Goal: Task Accomplishment & Management: Manage account settings

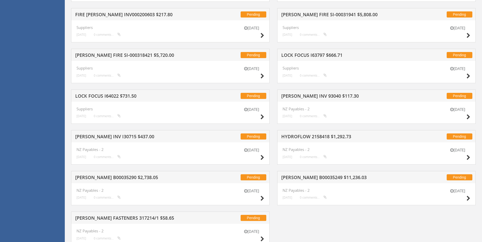
scroll to position [908, 0]
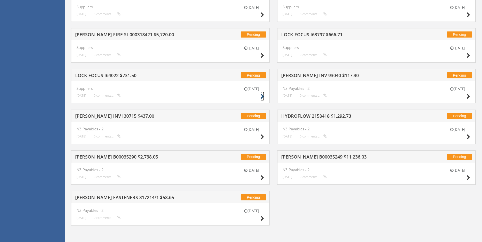
click at [261, 96] on icon at bounding box center [262, 96] width 4 height 5
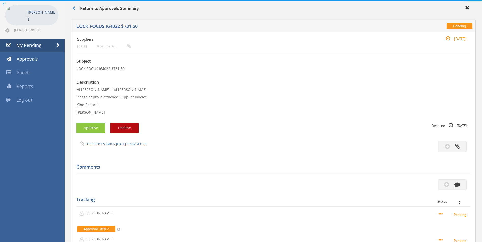
scroll to position [97, 0]
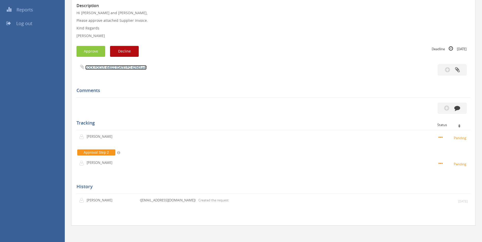
click at [130, 67] on link "LOCK FOCUS i64022 [DATE] PO 42943.pdf" at bounding box center [115, 67] width 61 height 5
click at [458, 109] on icon "button" at bounding box center [457, 108] width 6 height 6
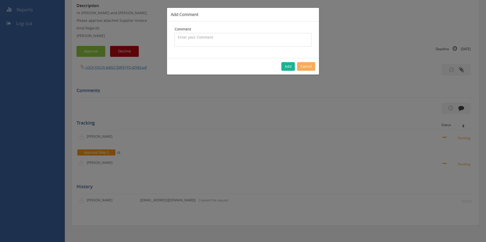
click at [218, 41] on textarea at bounding box center [243, 40] width 137 height 14
type textarea "Stock - approved"
click at [286, 66] on button "Add" at bounding box center [287, 66] width 13 height 9
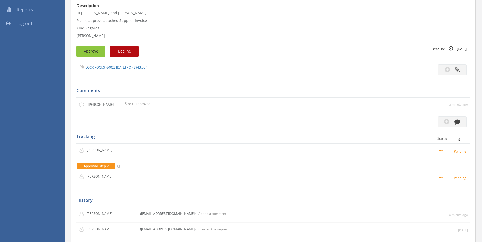
click at [99, 53] on button "Approve" at bounding box center [90, 51] width 29 height 11
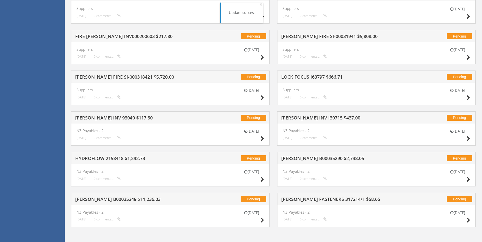
scroll to position [867, 0]
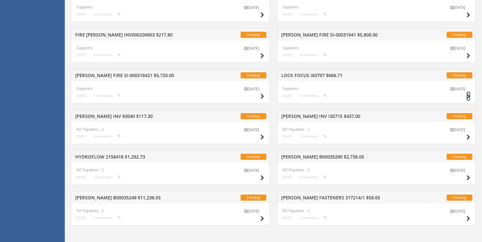
click at [468, 97] on icon at bounding box center [468, 96] width 4 height 5
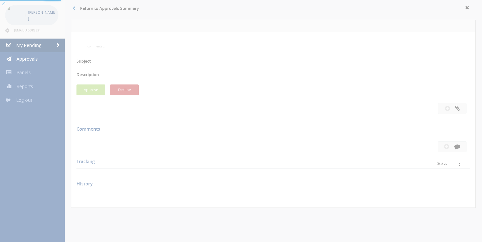
scroll to position [120, 0]
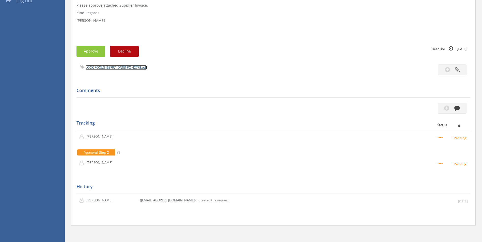
click at [123, 67] on link "LOCK FOCUS I63797 [DATE] PO 42778.pdf" at bounding box center [115, 67] width 61 height 5
click at [458, 107] on icon "button" at bounding box center [457, 108] width 6 height 6
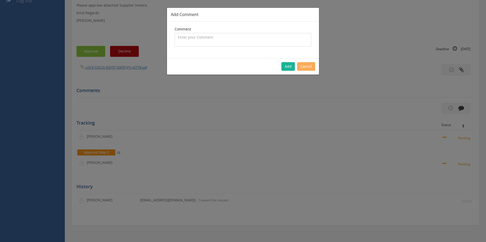
drag, startPoint x: 205, startPoint y: 39, endPoint x: 0, endPoint y: 84, distance: 210.2
click at [201, 38] on textarea at bounding box center [243, 40] width 137 height 14
type textarea "Stock - approved"
click at [288, 68] on button "Add" at bounding box center [287, 66] width 13 height 9
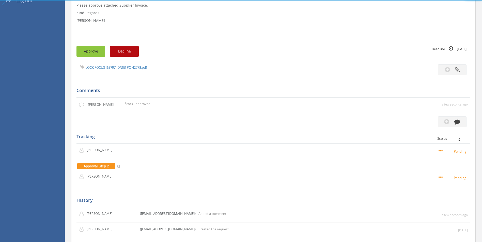
click at [100, 56] on button "Approve" at bounding box center [90, 51] width 29 height 11
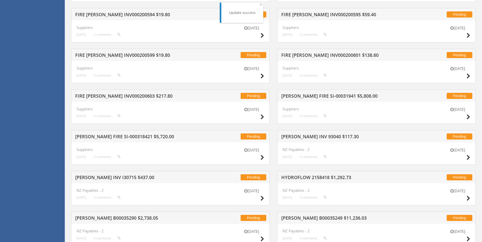
scroll to position [867, 0]
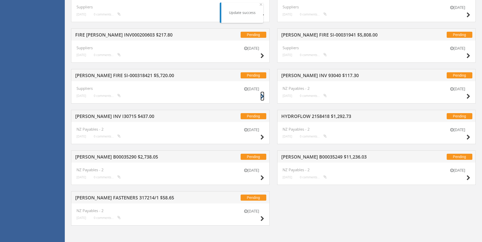
click at [262, 97] on icon at bounding box center [262, 96] width 4 height 5
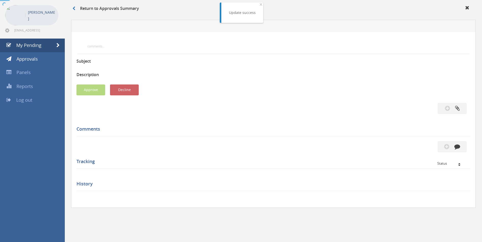
scroll to position [120, 0]
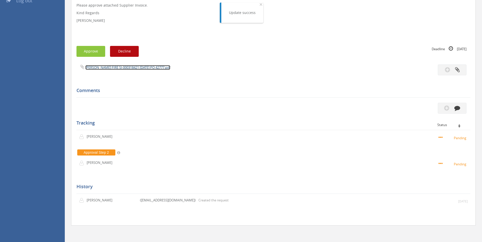
click at [128, 66] on link "[PERSON_NAME] FIRE SI-000318421 [DATE] PO 42777.pdf" at bounding box center [127, 67] width 85 height 5
click at [458, 106] on icon "button" at bounding box center [457, 108] width 6 height 6
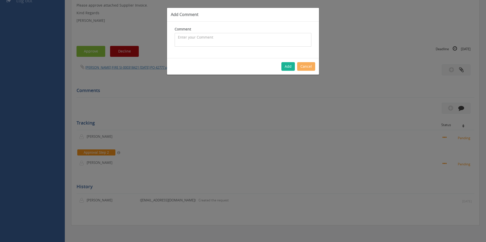
drag, startPoint x: 255, startPoint y: 42, endPoint x: 82, endPoint y: 81, distance: 177.4
click at [255, 42] on textarea at bounding box center [243, 40] width 137 height 14
type textarea "Stock - approved"
click at [287, 68] on button "Add" at bounding box center [287, 66] width 13 height 9
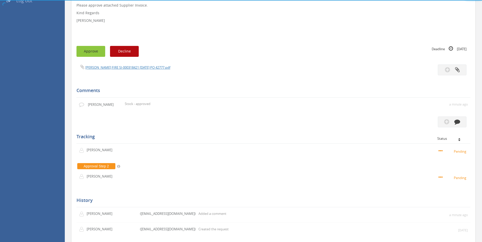
click at [87, 51] on button "Approve" at bounding box center [90, 51] width 29 height 11
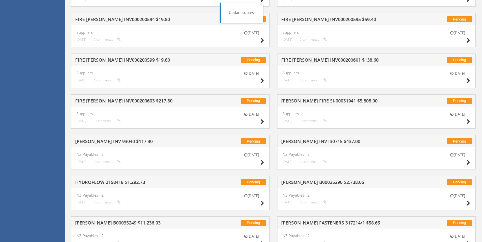
scroll to position [827, 0]
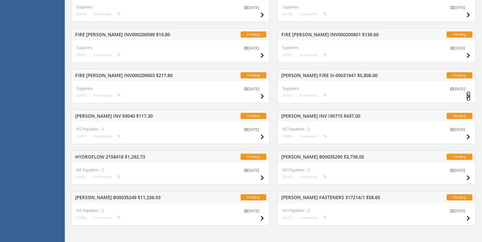
click at [469, 96] on icon at bounding box center [468, 96] width 4 height 5
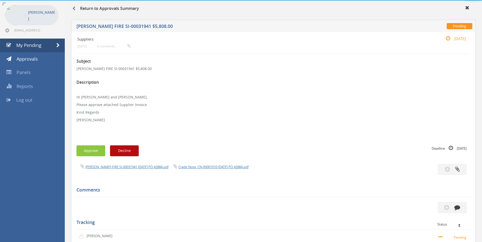
scroll to position [136, 0]
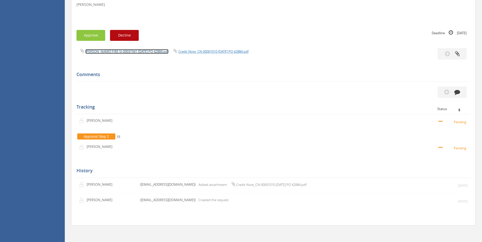
click at [116, 50] on link "[PERSON_NAME] FIRE SI-00031941 [DATE] PO 42884.pdf" at bounding box center [126, 51] width 83 height 5
click at [193, 50] on link "Credit Note_CN-00001010 [DATE] PO 42884.pdf" at bounding box center [213, 51] width 70 height 5
click at [455, 93] on icon "button" at bounding box center [457, 92] width 6 height 6
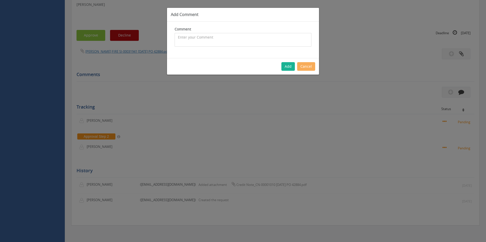
click at [195, 37] on textarea at bounding box center [243, 40] width 137 height 14
type textarea "Stock - approved"
click at [287, 67] on button "Add" at bounding box center [287, 66] width 13 height 9
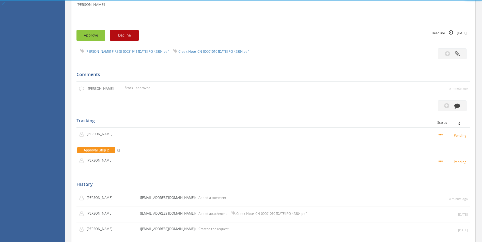
click at [92, 35] on button "Approve" at bounding box center [90, 35] width 29 height 11
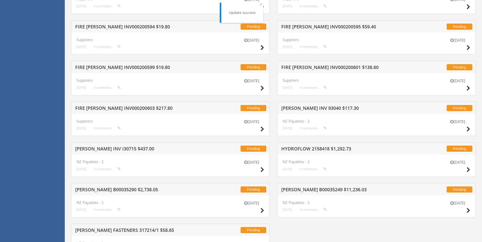
scroll to position [822, 0]
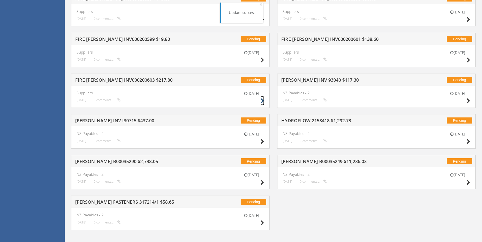
click at [263, 99] on icon at bounding box center [262, 101] width 4 height 5
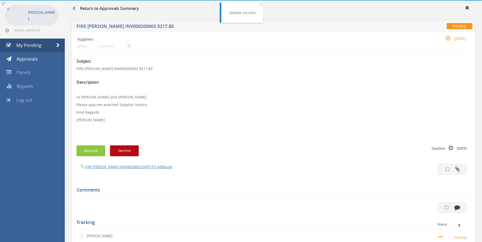
scroll to position [120, 0]
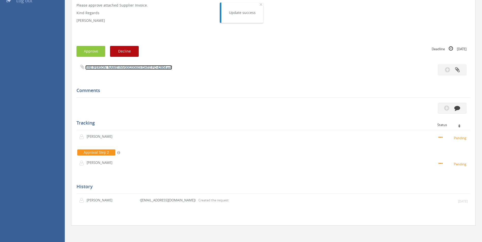
click at [112, 69] on link "FIRE [PERSON_NAME] INV000200603 [DATE] PO 42804.pdf" at bounding box center [128, 67] width 87 height 5
click at [462, 110] on button "button" at bounding box center [452, 108] width 29 height 11
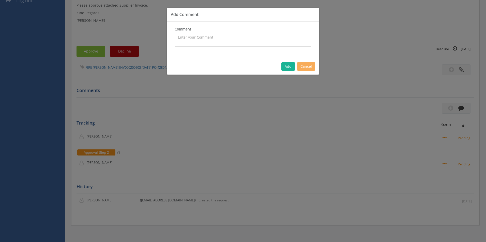
click at [186, 45] on textarea at bounding box center [243, 40] width 137 height 14
type textarea "Hose Pressure Test - 1084207 - approved"
click at [287, 66] on button "Add" at bounding box center [287, 66] width 13 height 9
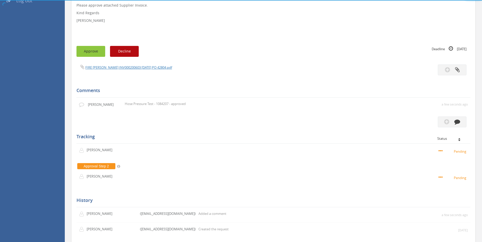
click at [98, 52] on button "Approve" at bounding box center [90, 51] width 29 height 11
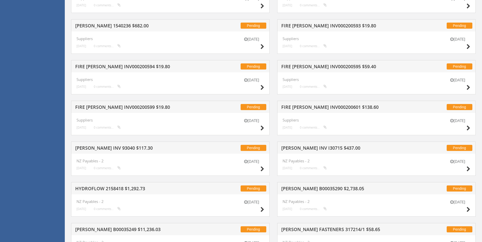
scroll to position [755, 0]
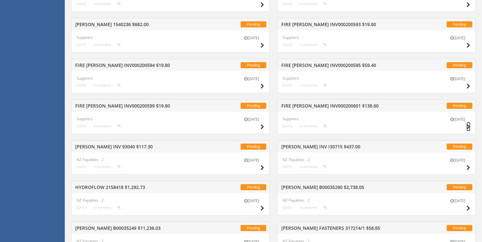
click at [468, 125] on icon at bounding box center [468, 126] width 4 height 5
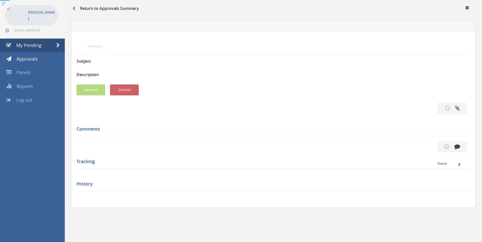
scroll to position [120, 0]
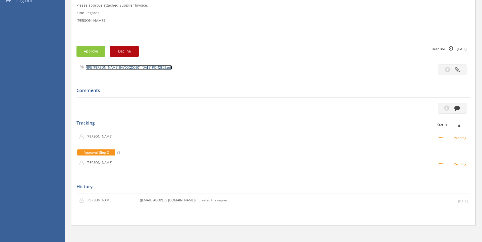
click at [148, 68] on link "FIRE [PERSON_NAME] INV000200601 [DATE] PO 42802.pdf" at bounding box center [128, 67] width 87 height 5
click at [459, 109] on icon "button" at bounding box center [457, 108] width 6 height 6
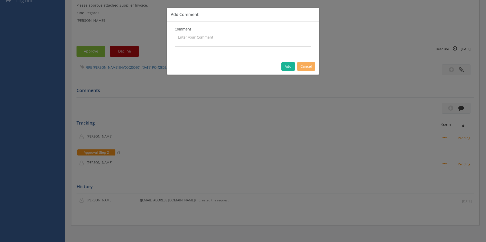
click at [209, 46] on textarea at bounding box center [243, 40] width 137 height 14
drag, startPoint x: 209, startPoint y: 41, endPoint x: 86, endPoint y: 73, distance: 127.7
click at [209, 40] on textarea at bounding box center [243, 40] width 137 height 14
type textarea "Hose Pressure Test - 1084214 - approved"
click at [293, 63] on button "Add" at bounding box center [287, 66] width 13 height 9
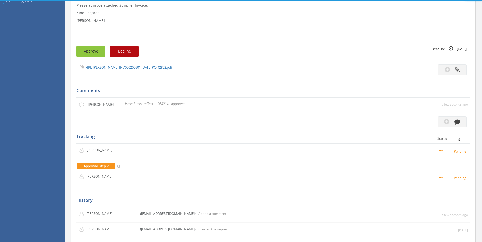
click at [93, 51] on button "Approve" at bounding box center [90, 51] width 29 height 11
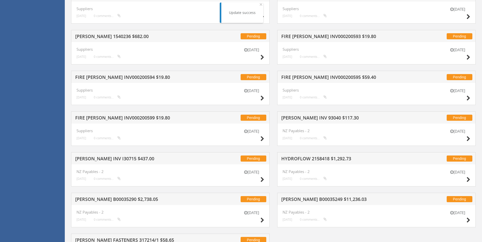
scroll to position [755, 0]
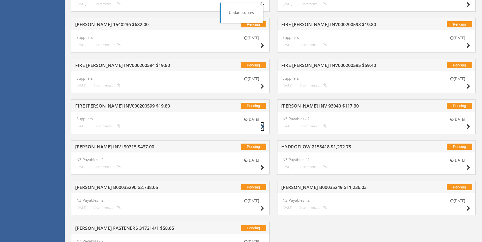
click at [261, 127] on icon at bounding box center [262, 126] width 4 height 5
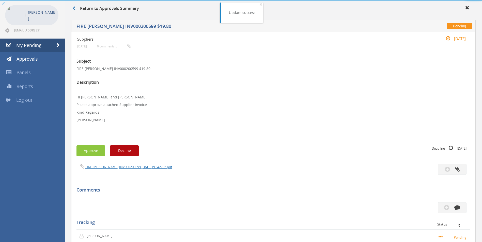
scroll to position [120, 0]
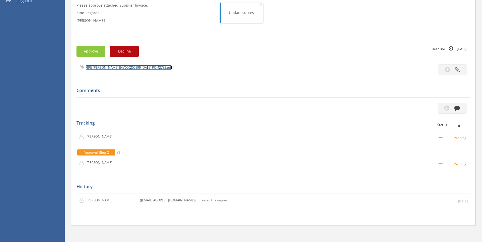
click at [145, 69] on link "FIRE [PERSON_NAME] INV000200599 [DATE] PO 42793.pdf" at bounding box center [128, 67] width 87 height 5
click at [458, 106] on icon "button" at bounding box center [457, 108] width 6 height 6
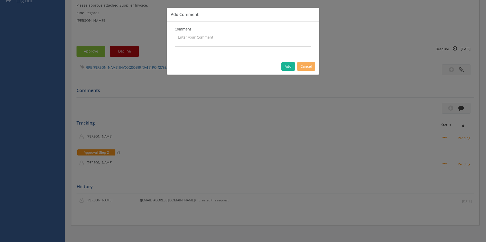
click at [179, 39] on textarea at bounding box center [243, 40] width 137 height 14
type textarea "Hose Pressure Test - 1083858 - approved"
click at [287, 69] on button "Add" at bounding box center [287, 66] width 13 height 9
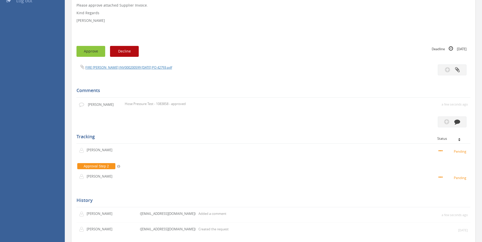
click at [98, 53] on button "Approve" at bounding box center [90, 51] width 29 height 11
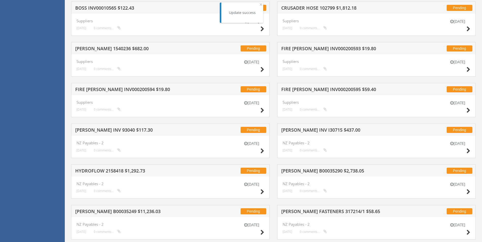
scroll to position [745, 0]
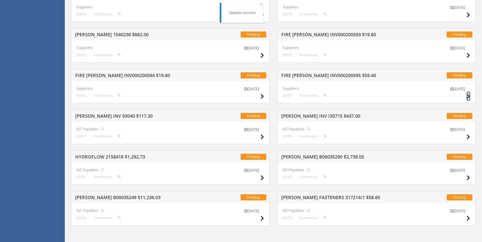
click at [469, 95] on icon at bounding box center [468, 96] width 4 height 5
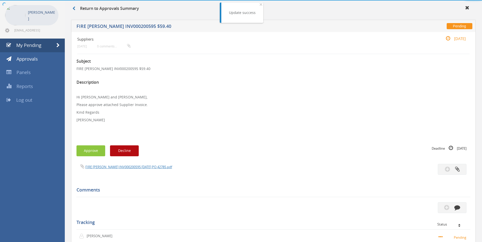
scroll to position [120, 0]
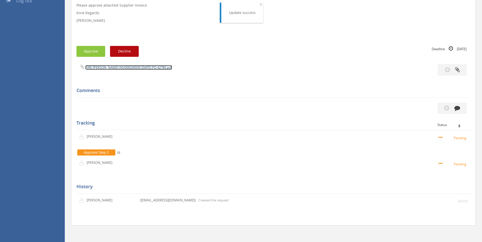
click at [118, 67] on link "FIRE [PERSON_NAME] INV000200595 [DATE] PO 42785.pdf" at bounding box center [128, 67] width 87 height 5
click at [459, 111] on button "button" at bounding box center [452, 108] width 29 height 11
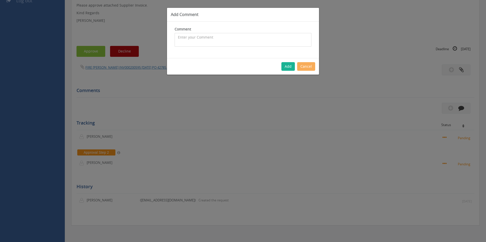
click at [207, 41] on textarea at bounding box center [243, 40] width 137 height 14
type textarea "Hose Pressure Test - 1083428 - approved"
click at [286, 63] on button "Add" at bounding box center [287, 66] width 13 height 9
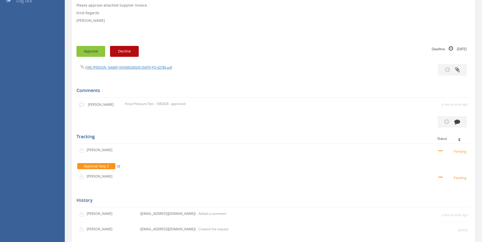
click at [97, 53] on button "Approve" at bounding box center [90, 51] width 29 height 11
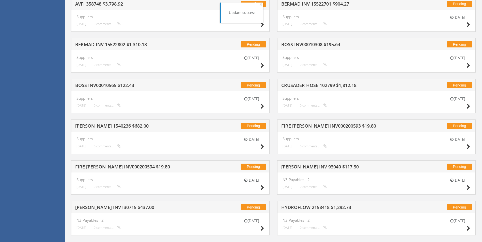
scroll to position [730, 0]
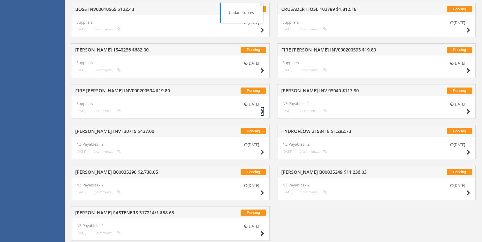
click at [261, 112] on icon at bounding box center [262, 111] width 4 height 5
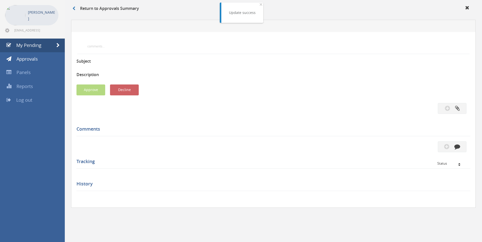
scroll to position [120, 0]
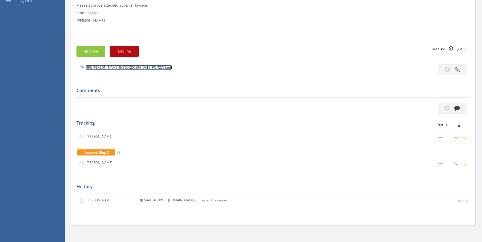
click at [142, 69] on link "FIRE [PERSON_NAME] INV000200594 [DATE] PO 42755.pdf" at bounding box center [128, 67] width 87 height 5
click at [457, 108] on icon "button" at bounding box center [457, 108] width 6 height 6
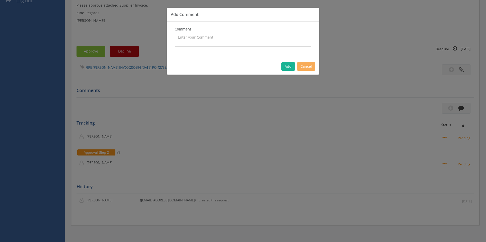
click at [240, 38] on textarea at bounding box center [243, 40] width 137 height 14
type textarea "Hose Pressure Test - 1082748 - approved"
click at [290, 66] on button "Add" at bounding box center [287, 66] width 13 height 9
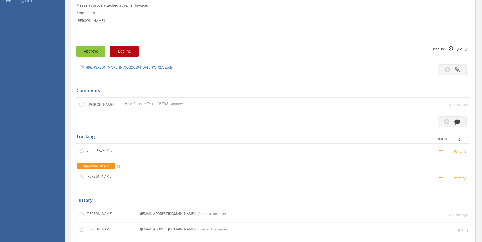
click at [95, 50] on button "Approve" at bounding box center [90, 51] width 29 height 11
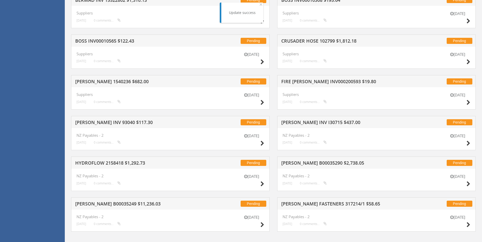
scroll to position [704, 0]
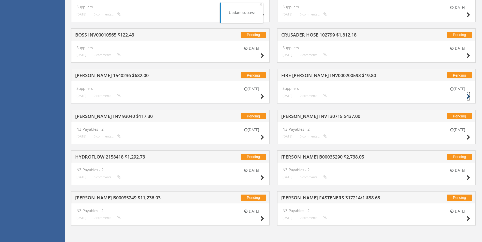
click at [467, 96] on icon at bounding box center [468, 96] width 4 height 5
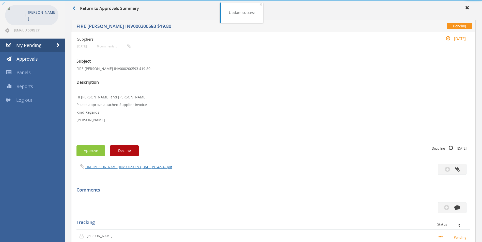
scroll to position [120, 0]
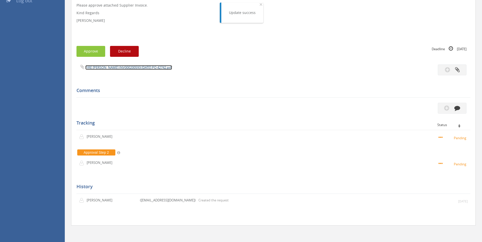
click at [115, 68] on link "FIRE [PERSON_NAME] INV000200593 [DATE] PO 42742.pdf" at bounding box center [128, 67] width 87 height 5
click at [458, 112] on button "button" at bounding box center [452, 108] width 29 height 11
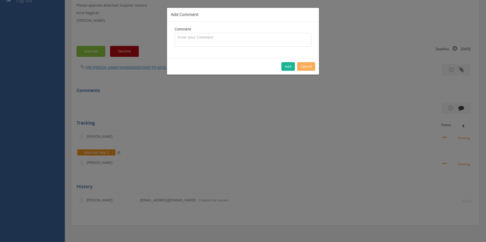
click at [198, 36] on textarea at bounding box center [243, 40] width 137 height 14
type textarea "Hose Pressure Test - 1082412 - approved"
click at [287, 65] on button "Add" at bounding box center [287, 66] width 13 height 9
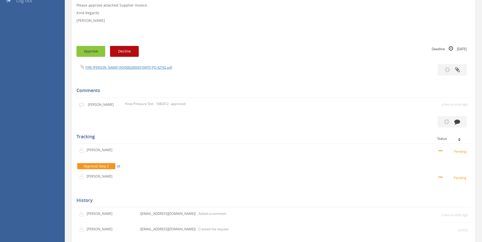
click at [94, 52] on button "Approve" at bounding box center [90, 51] width 29 height 11
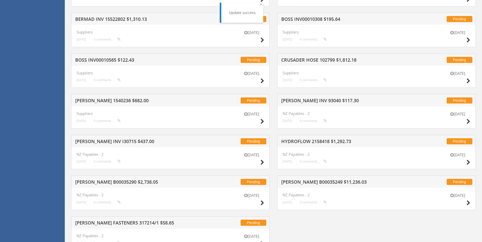
scroll to position [704, 0]
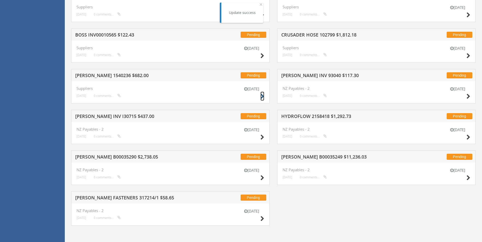
click at [261, 95] on icon at bounding box center [262, 96] width 4 height 5
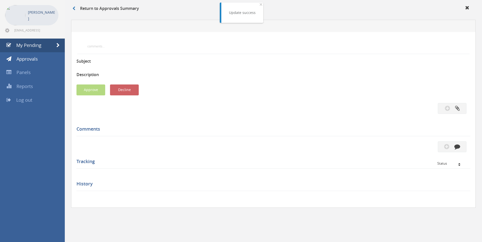
scroll to position [120, 0]
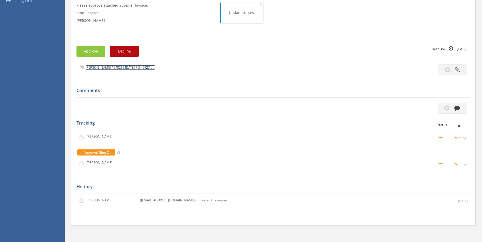
click at [133, 67] on link "[PERSON_NAME] 1540236 [DATE] PO 42927.pdf" at bounding box center [120, 67] width 70 height 5
click at [459, 109] on icon "button" at bounding box center [457, 108] width 6 height 6
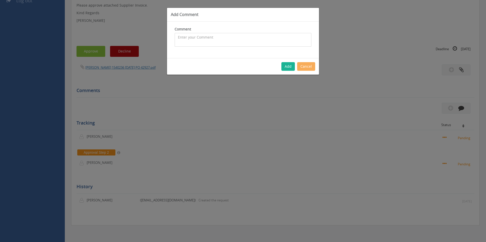
click at [199, 46] on textarea at bounding box center [243, 40] width 137 height 14
type textarea "Ordered in for customer - cancelled order - now Stock - approved"
click at [288, 69] on button "Add" at bounding box center [287, 66] width 13 height 9
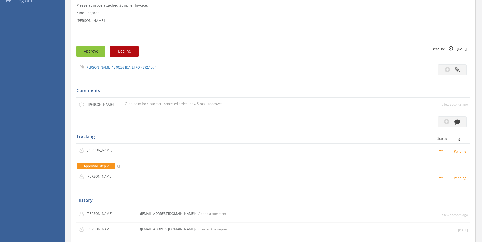
click at [89, 54] on button "Approve" at bounding box center [90, 51] width 29 height 11
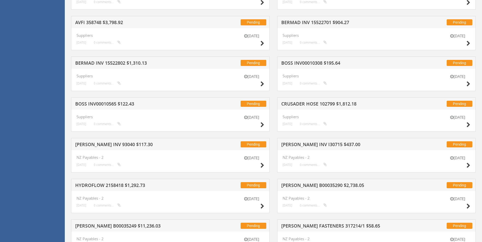
scroll to position [661, 0]
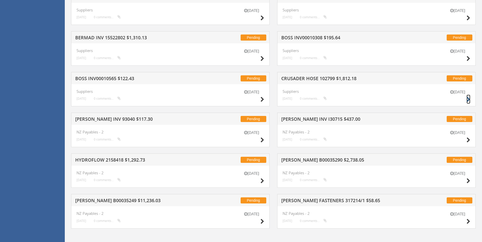
click at [468, 99] on icon at bounding box center [468, 99] width 4 height 5
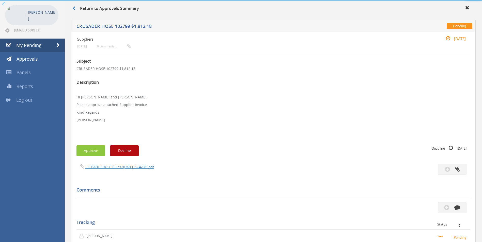
scroll to position [120, 0]
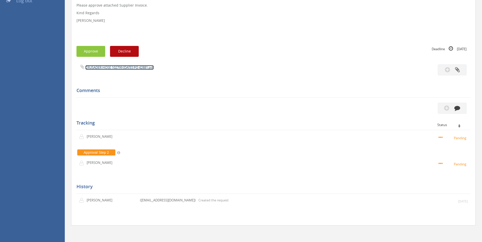
click at [122, 69] on link "CRUSADER HOSE 102799 [DATE] PO 42881.pdf" at bounding box center [119, 67] width 68 height 5
click at [462, 106] on button "button" at bounding box center [452, 108] width 29 height 11
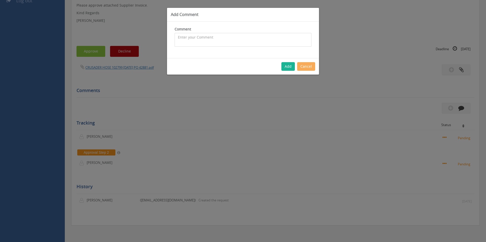
click at [203, 40] on textarea at bounding box center [243, 40] width 137 height 14
type textarea "Customer Order - 1085744 - Pricing okay - inwards freight covered with inwards …"
click at [291, 68] on button "Add" at bounding box center [287, 66] width 13 height 9
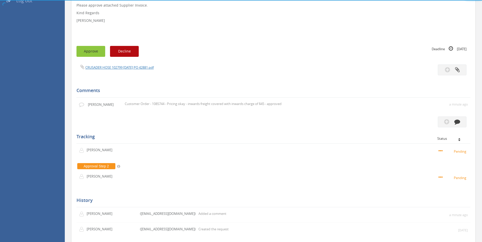
click at [97, 48] on button "Approve" at bounding box center [90, 51] width 29 height 11
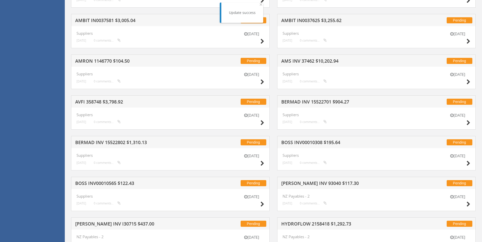
scroll to position [577, 0]
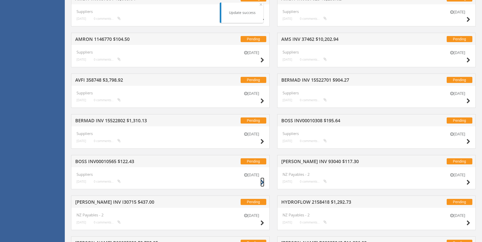
click at [263, 182] on icon at bounding box center [262, 182] width 4 height 5
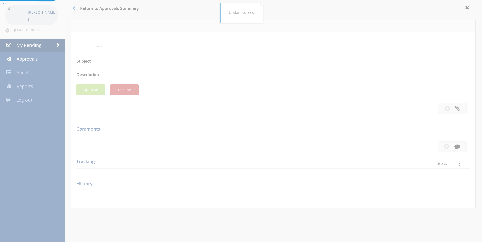
scroll to position [120, 0]
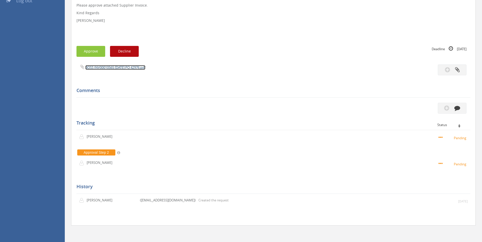
click at [129, 66] on link "BOSS INV00010565 [DATE] PO 42976.pdf" at bounding box center [115, 67] width 60 height 5
click at [464, 107] on button "button" at bounding box center [452, 108] width 29 height 11
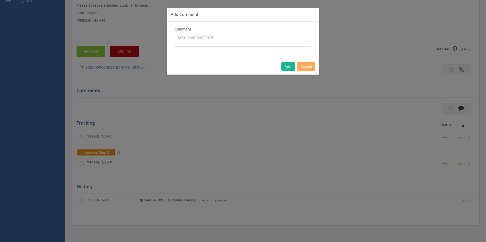
click at [243, 41] on textarea at bounding box center [243, 40] width 137 height 14
click at [263, 40] on textarea "Customer Order - 1087720 CP $34" at bounding box center [243, 40] width 137 height 14
type textarea "Customer Order - 1087720 CP $34.30 SP $61.82 - Inwards freight covered with inw…"
click at [288, 67] on button "Add" at bounding box center [287, 66] width 13 height 9
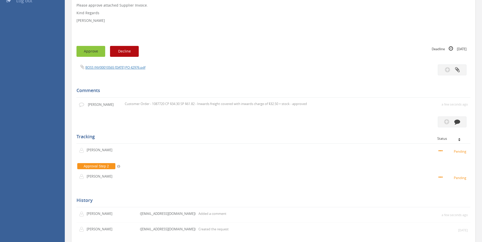
click at [86, 53] on button "Approve" at bounding box center [90, 51] width 29 height 11
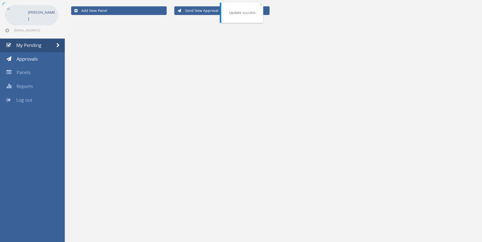
scroll to position [120, 0]
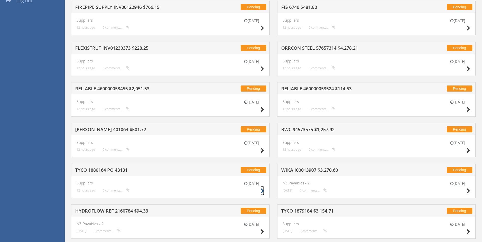
drag, startPoint x: 263, startPoint y: 190, endPoint x: 259, endPoint y: 190, distance: 3.8
click at [263, 190] on icon at bounding box center [262, 191] width 4 height 5
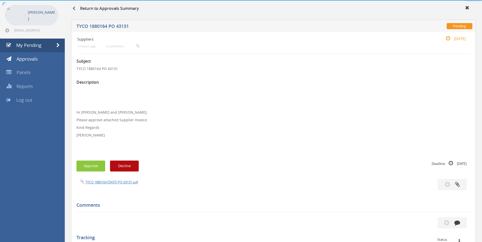
scroll to position [120, 0]
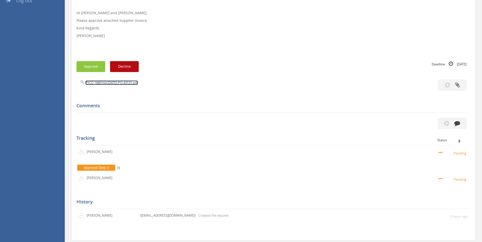
click at [105, 84] on link "TYCO 1880164 [DATE] PO 43131.pdf" at bounding box center [111, 83] width 53 height 5
click at [125, 83] on link "TYCO 1880164 [DATE] PO 43131.pdf" at bounding box center [111, 83] width 53 height 5
click at [461, 121] on button "button" at bounding box center [452, 123] width 29 height 11
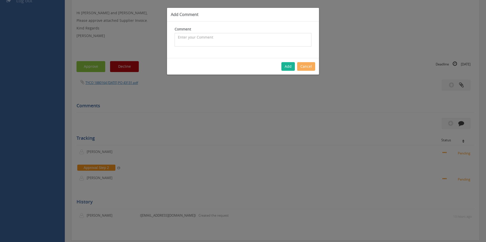
click at [251, 35] on textarea at bounding box center [243, 40] width 137 height 14
click at [252, 41] on textarea "Customer Order - 1092856 - CP $" at bounding box center [243, 40] width 137 height 14
type textarea "Customer Order - 1092856 - CP $8.57 SP $15.58 - Inwards freight covered in deli…"
click at [290, 66] on button "Add" at bounding box center [287, 66] width 13 height 9
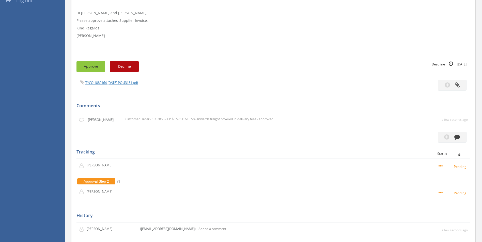
click at [95, 67] on button "Approve" at bounding box center [90, 66] width 29 height 11
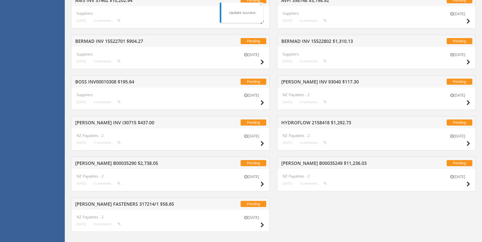
scroll to position [623, 0]
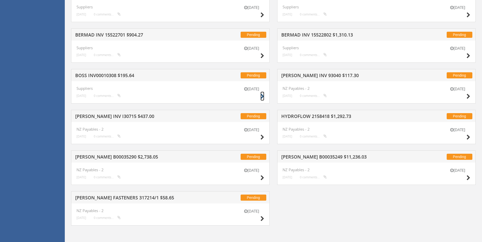
click at [263, 96] on icon at bounding box center [262, 96] width 4 height 5
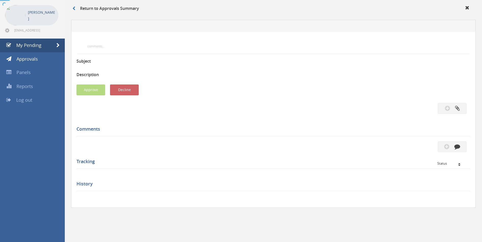
scroll to position [128, 0]
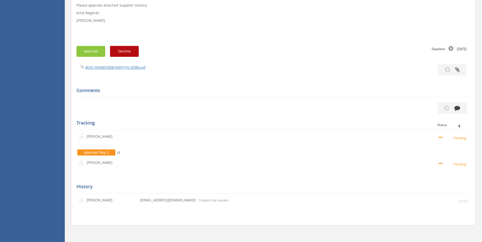
click at [139, 65] on span "BOSS INV00010308 [DATE] PO 42980.pdf" at bounding box center [110, 67] width 69 height 5
click at [139, 67] on link "BOSS INV00010308 [DATE] PO 42980.pdf" at bounding box center [115, 67] width 60 height 5
click at [455, 108] on icon "button" at bounding box center [457, 108] width 6 height 6
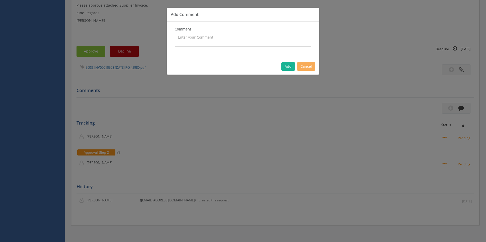
click at [221, 37] on textarea at bounding box center [243, 40] width 137 height 14
click at [178, 37] on textarea "CP $50.95 SP $89.16 - Inwards freight covered with inwards charge of $32.50 - a…" at bounding box center [243, 40] width 137 height 14
type textarea "Customer Order - 1087214 - CP $50.95 SP $89.16 - Inwards freight covered with i…"
click at [288, 69] on button "Add" at bounding box center [287, 66] width 13 height 9
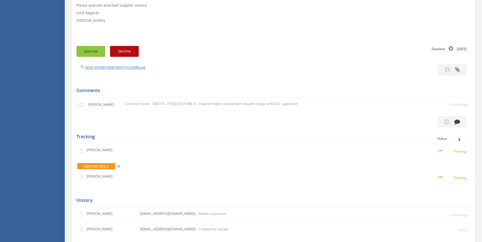
click at [97, 50] on button "Approve" at bounding box center [90, 51] width 29 height 11
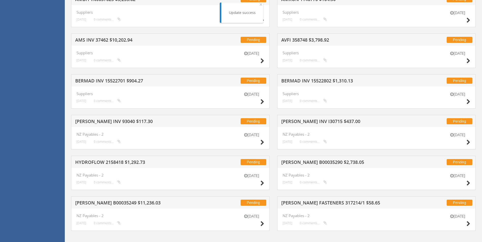
scroll to position [582, 0]
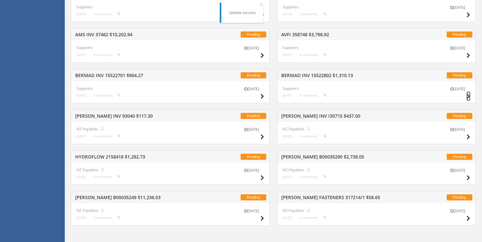
click at [469, 96] on icon at bounding box center [468, 96] width 4 height 5
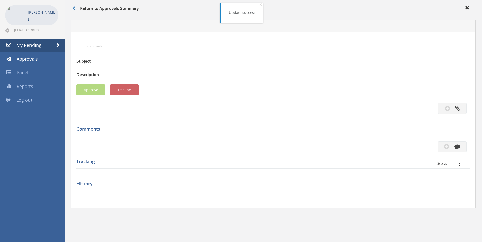
scroll to position [128, 0]
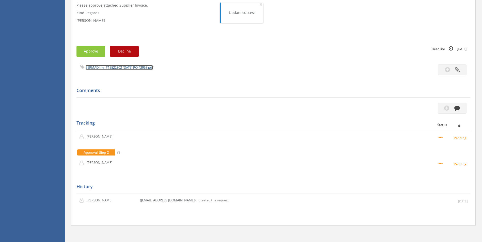
click at [153, 67] on link "BERMAD Inv_#15522802 [DATE] PO 42959.pdf" at bounding box center [119, 67] width 68 height 5
click at [459, 109] on icon "button" at bounding box center [457, 108] width 6 height 6
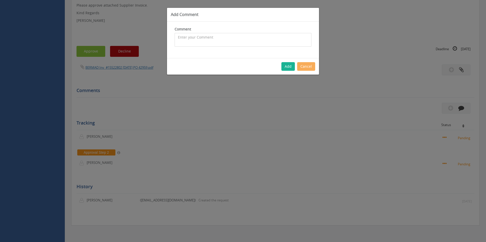
click at [220, 40] on textarea at bounding box center [243, 40] width 137 height 14
click at [176, 38] on textarea "CP $397.01 SP $550.94 - approved" at bounding box center [243, 40] width 137 height 14
type textarea "Customer Order - 1087820 - CP $397.01 SP $550.94 - approved"
click at [288, 65] on button "Add" at bounding box center [287, 66] width 13 height 9
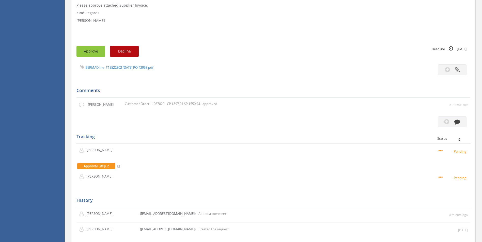
click at [98, 49] on button "Approve" at bounding box center [90, 51] width 29 height 11
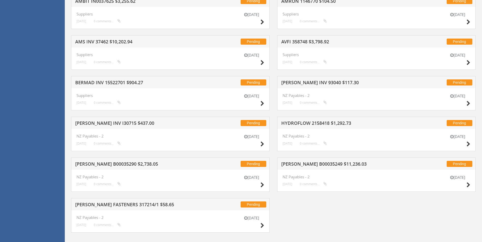
scroll to position [582, 0]
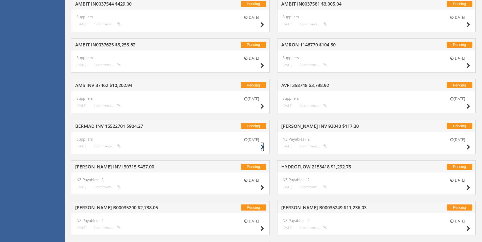
click at [263, 148] on icon at bounding box center [262, 147] width 4 height 5
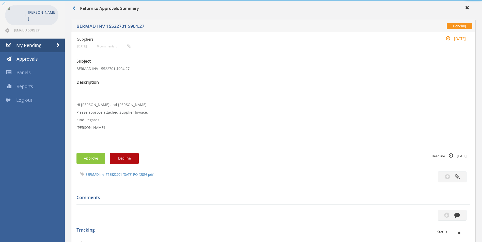
scroll to position [128, 0]
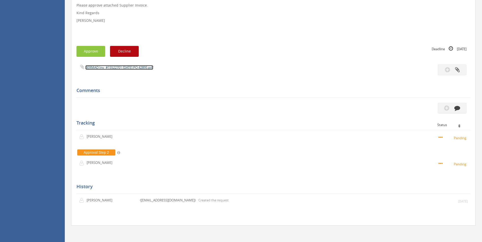
click at [148, 70] on link "BERMAD Inv_#15522701 [DATE] PO 42895.pdf" at bounding box center [119, 67] width 68 height 5
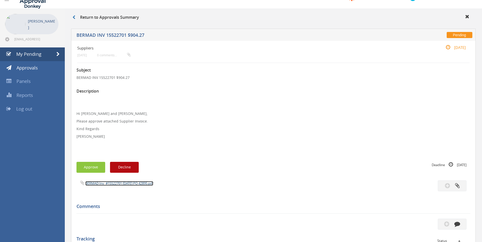
scroll to position [0, 0]
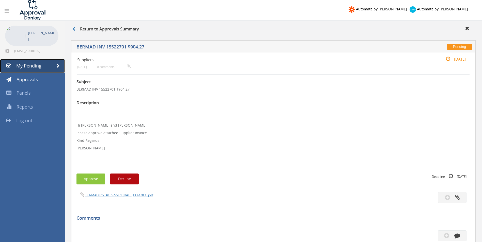
click at [46, 62] on link "My Pending" at bounding box center [32, 66] width 65 height 14
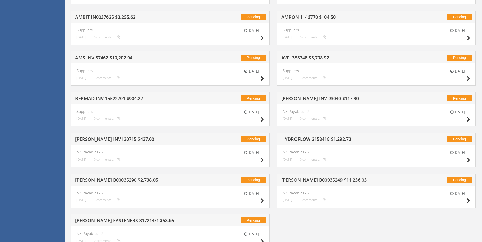
scroll to position [582, 0]
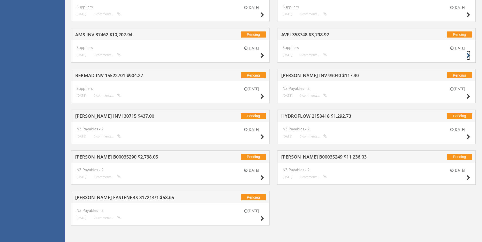
click at [467, 54] on icon at bounding box center [468, 55] width 4 height 5
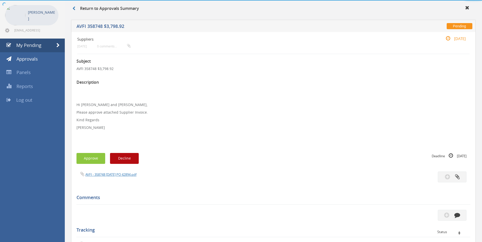
scroll to position [128, 0]
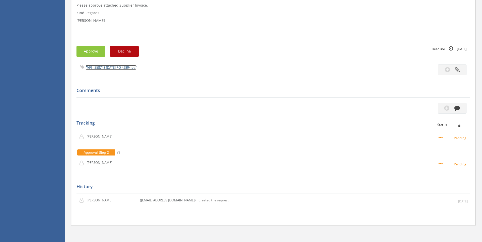
click at [136, 69] on link "AVFI - 358748 [DATE] PO 42894.pdf" at bounding box center [110, 67] width 51 height 5
click at [462, 109] on button "button" at bounding box center [452, 108] width 29 height 11
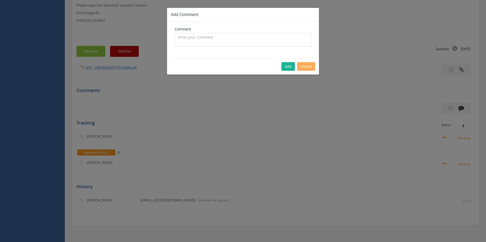
drag, startPoint x: 233, startPoint y: 41, endPoint x: 129, endPoint y: 102, distance: 120.5
click at [232, 42] on textarea at bounding box center [243, 40] width 137 height 14
type textarea "Stock + Customer Order - 1086573 - approved"
click at [287, 68] on button "Add" at bounding box center [287, 66] width 13 height 9
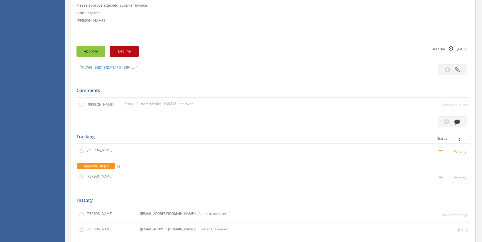
click at [90, 50] on button "Approve" at bounding box center [90, 51] width 29 height 11
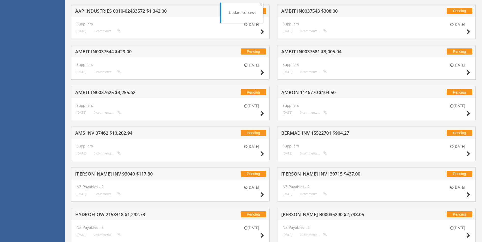
scroll to position [541, 0]
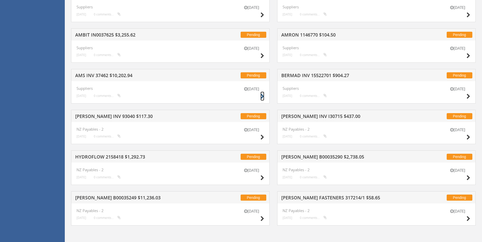
click at [262, 96] on icon at bounding box center [262, 96] width 4 height 5
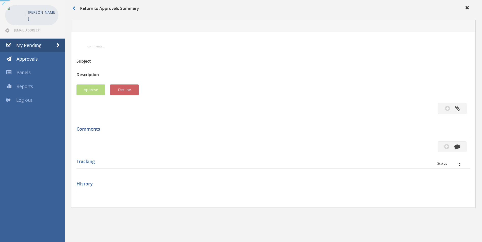
scroll to position [128, 0]
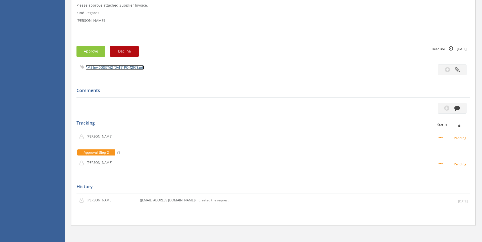
click at [120, 69] on link "AMS Inv 00037462 [DATE] PO 42978.pdf" at bounding box center [114, 67] width 59 height 5
click at [457, 109] on icon "button" at bounding box center [457, 108] width 6 height 6
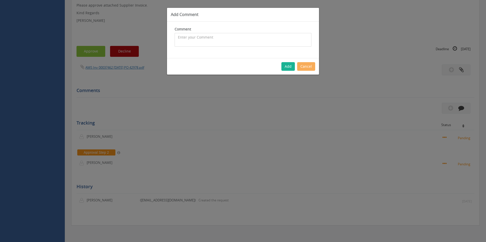
drag, startPoint x: 214, startPoint y: 38, endPoint x: 0, endPoint y: 163, distance: 247.7
click at [214, 38] on textarea at bounding box center [243, 40] width 137 height 14
click at [257, 37] on textarea "Customer Order - CP $4,592.70 SP $6,948.05 - INwards freight covered with inwar…" at bounding box center [243, 40] width 137 height 14
click at [244, 43] on textarea "Customer Order - CP $4,592.70 SP $6,948.05 - Inwards freight covered with inwar…" at bounding box center [243, 40] width 137 height 14
type textarea "Customer Order - CP $4,592.70 SP $6,948.05 - Inwards freight covered with inwar…"
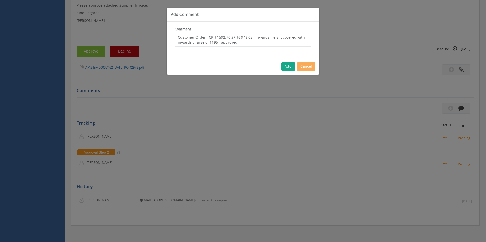
click at [290, 65] on button "Add" at bounding box center [287, 66] width 13 height 9
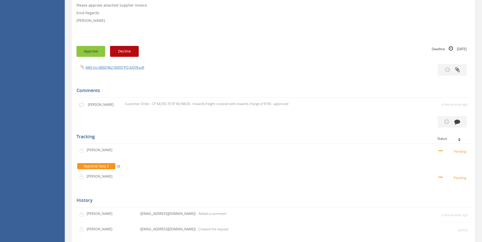
click at [95, 53] on button "Approve" at bounding box center [90, 51] width 29 height 11
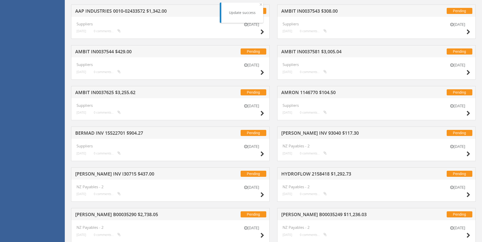
scroll to position [541, 0]
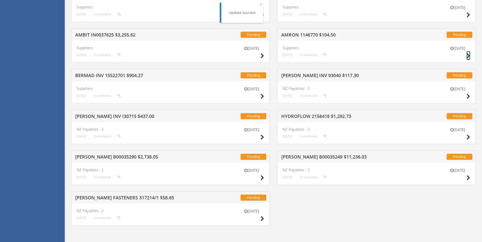
click at [467, 56] on icon at bounding box center [468, 55] width 4 height 5
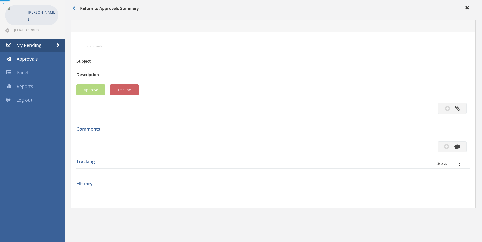
scroll to position [128, 0]
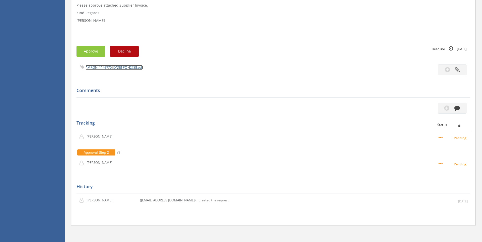
click at [141, 67] on link "AMRON_1146770 [DATE] PO 42738.pdf" at bounding box center [113, 67] width 57 height 5
click at [452, 111] on button "button" at bounding box center [452, 108] width 29 height 11
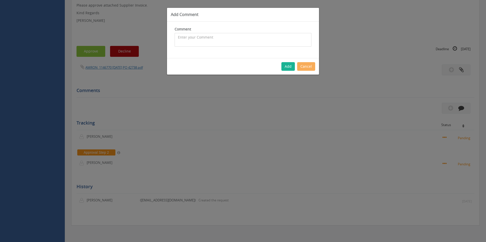
click at [188, 40] on textarea at bounding box center [243, 40] width 137 height 14
click at [177, 35] on textarea "Cp $15 SP $27.15 - Inwards freight covered with inwards charge of $40 - approved" at bounding box center [243, 40] width 137 height 14
type textarea "Customer Order - 1082239 - Cp $15 SP $27.15 - Inwards freight covered with inwa…"
click at [286, 68] on button "Add" at bounding box center [287, 66] width 13 height 9
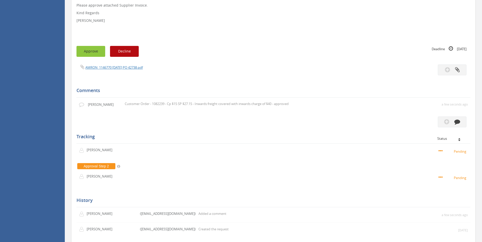
click at [99, 53] on button "Approve" at bounding box center [90, 51] width 29 height 11
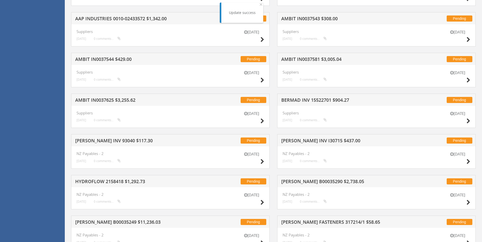
scroll to position [500, 0]
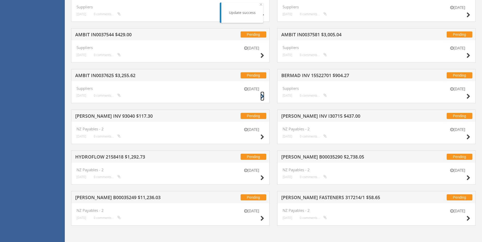
click at [262, 96] on icon at bounding box center [262, 96] width 4 height 5
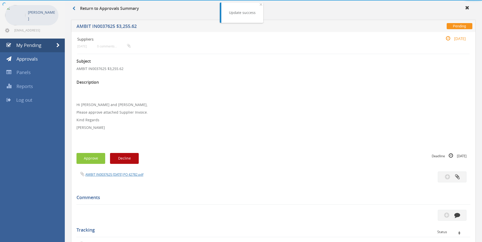
scroll to position [128, 0]
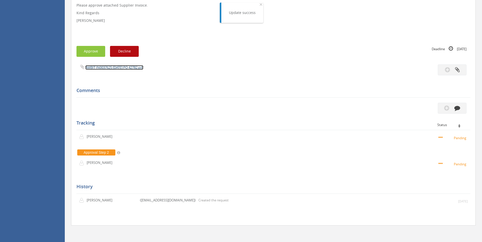
click at [143, 67] on link "AMBIT IN0037625 [DATE] PO 42782.pdf" at bounding box center [114, 67] width 58 height 5
click at [454, 109] on icon "button" at bounding box center [457, 108] width 6 height 6
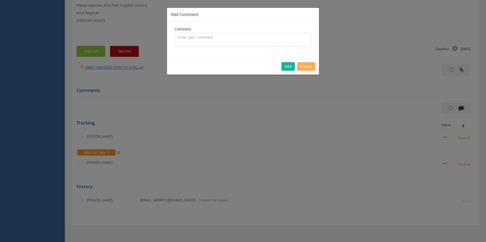
click at [233, 42] on textarea at bounding box center [243, 40] width 137 height 14
click at [178, 35] on textarea "$2,914.65 SP $4,962.25 - Inwards freight covered with inwards charge of $60 - a…" at bounding box center [243, 40] width 137 height 14
type textarea "Customer Order - 1083257 - $2,914.65 SP $4,962.25 - Inwards freight covered wit…"
click at [287, 67] on button "Add" at bounding box center [287, 66] width 13 height 9
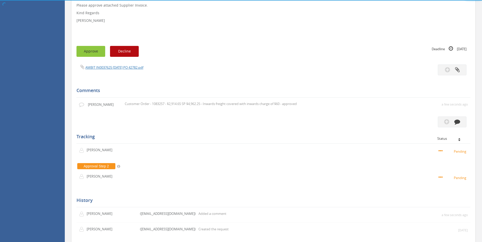
click at [87, 53] on button "Approve" at bounding box center [90, 51] width 29 height 11
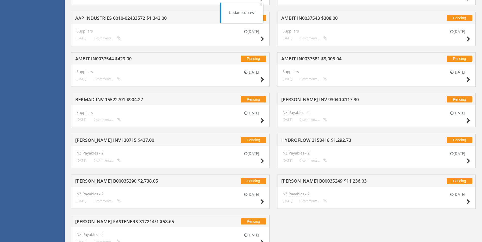
scroll to position [500, 0]
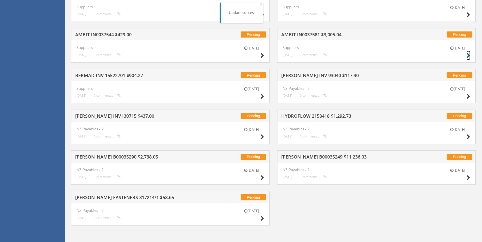
click at [468, 54] on icon at bounding box center [468, 55] width 4 height 5
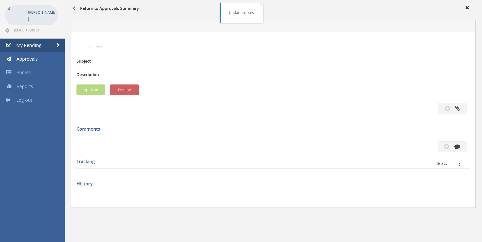
scroll to position [128, 0]
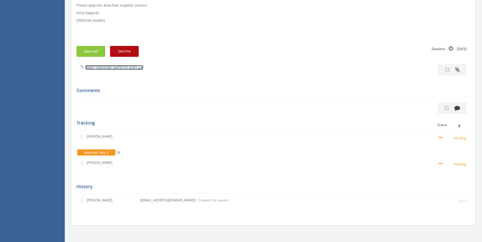
click at [135, 67] on link "AMBIT IN0037581 [DATE] PO 42501.pdf" at bounding box center [114, 67] width 58 height 5
click at [455, 107] on icon "button" at bounding box center [457, 108] width 6 height 6
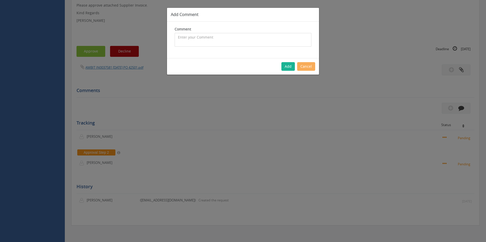
click at [234, 43] on textarea at bounding box center [243, 40] width 137 height 14
click at [224, 37] on textarea "CP $2,686.45 SP $4,756.85 - approved" at bounding box center [243, 40] width 137 height 14
click at [177, 37] on textarea "CP $2,686.45 SP $4,756.85 - approved" at bounding box center [243, 40] width 137 height 14
click at [272, 37] on textarea "Customer Order - 1075208 - CP $2,686.45 SP $4,756.85 - approved" at bounding box center [243, 40] width 137 height 14
type textarea "Customer Order - 1075208 - CP $2,686.45 SP $4,756.85 - Inwards freight covered …"
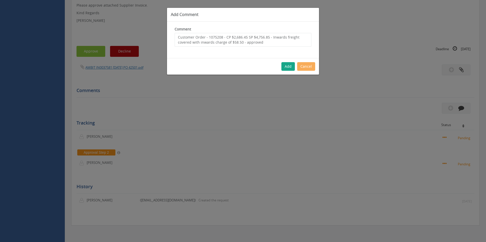
drag, startPoint x: 284, startPoint y: 68, endPoint x: 308, endPoint y: 77, distance: 26.1
click at [284, 68] on button "Add" at bounding box center [287, 66] width 13 height 9
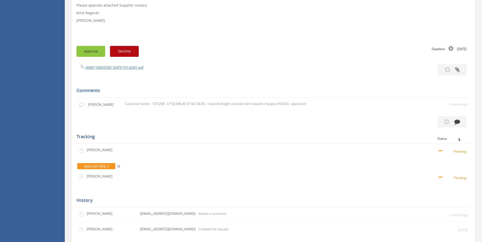
click at [91, 52] on button "Approve" at bounding box center [90, 51] width 29 height 11
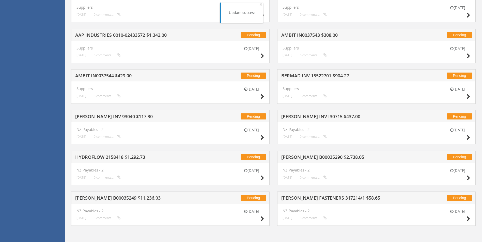
scroll to position [460, 0]
click at [261, 96] on icon at bounding box center [262, 96] width 4 height 5
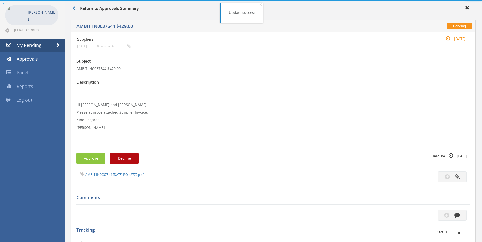
scroll to position [128, 0]
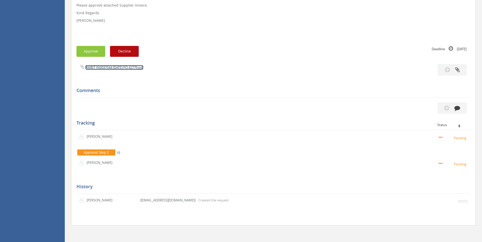
click at [105, 68] on link "AMBIT IN0037544 [DATE] PO 42779.pdf" at bounding box center [114, 67] width 58 height 5
click at [456, 111] on icon "button" at bounding box center [457, 108] width 6 height 6
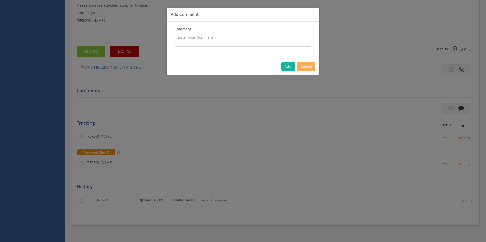
drag, startPoint x: 225, startPoint y: 38, endPoint x: 0, endPoint y: 61, distance: 226.1
click at [224, 38] on textarea at bounding box center [243, 40] width 137 height 14
type textarea "Calibration Certificate - approved"
click at [287, 70] on button "Add" at bounding box center [287, 66] width 13 height 9
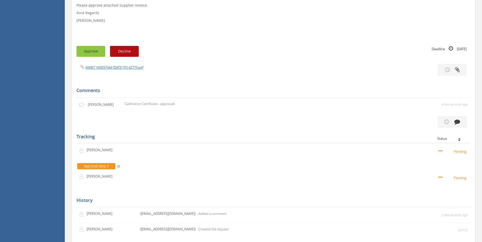
click at [93, 53] on button "Approve" at bounding box center [90, 51] width 29 height 11
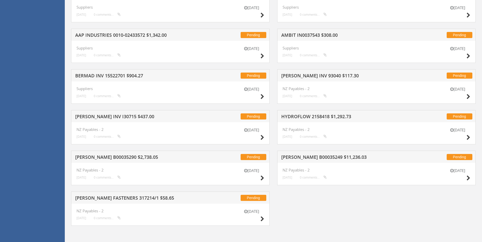
scroll to position [460, 0]
click at [466, 56] on icon at bounding box center [468, 55] width 4 height 5
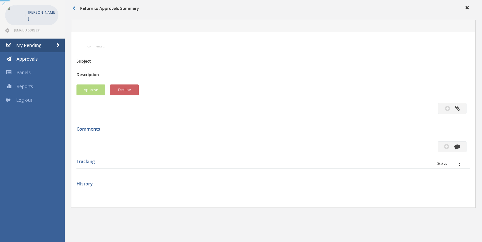
scroll to position [128, 0]
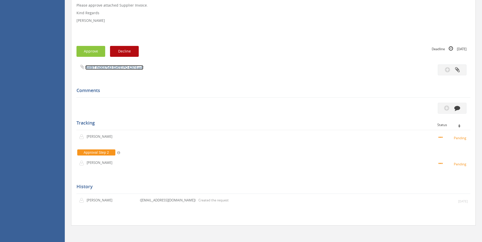
click at [111, 69] on link "AMBIT IN0037543 [DATE] PO 42616.pdf" at bounding box center [114, 67] width 58 height 5
click at [463, 111] on button "button" at bounding box center [452, 108] width 29 height 11
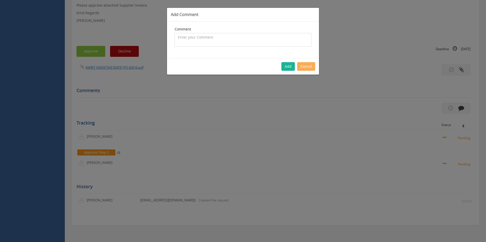
drag, startPoint x: 199, startPoint y: 39, endPoint x: 197, endPoint y: 40, distance: 2.6
click at [198, 39] on textarea at bounding box center [243, 40] width 137 height 14
type textarea "P"
drag, startPoint x: 177, startPoint y: 39, endPoint x: 174, endPoint y: 38, distance: 3.1
click at [175, 38] on textarea "CP $240 SP $360 - Inwards freight covered with inwards charge of $60 - approved" at bounding box center [243, 40] width 137 height 14
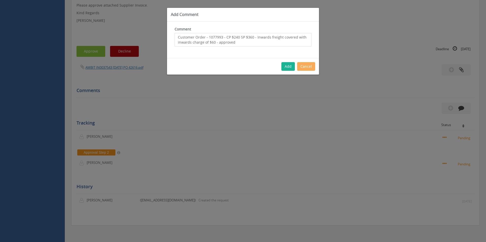
type textarea "Customer Order - 1077993 - CP $240 SP $360 - Inwards freight covered with inwar…"
click at [286, 71] on div "Add Cancel" at bounding box center [243, 66] width 152 height 17
click at [288, 67] on button "Add" at bounding box center [287, 66] width 13 height 9
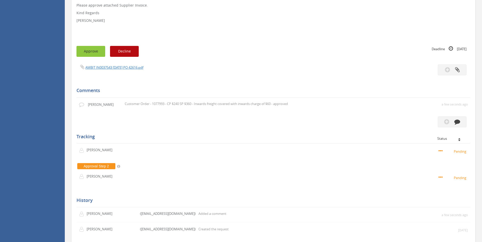
click at [91, 49] on button "Approve" at bounding box center [90, 51] width 29 height 11
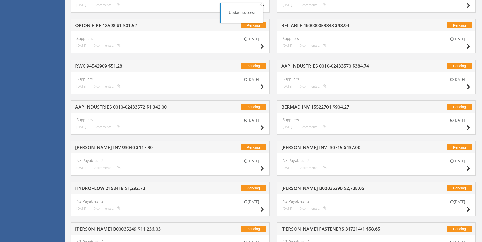
scroll to position [419, 0]
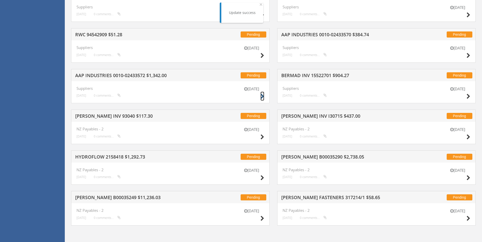
click at [262, 98] on icon at bounding box center [262, 96] width 4 height 5
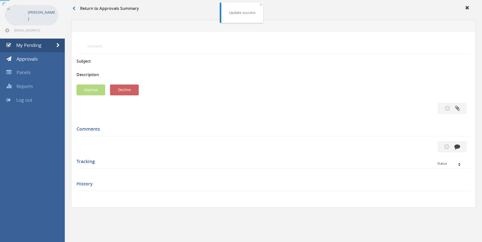
scroll to position [128, 0]
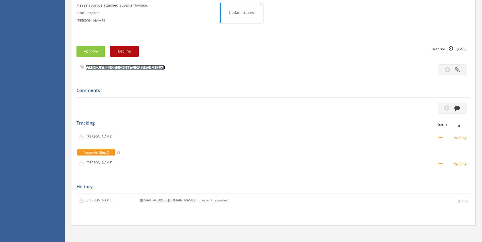
click at [126, 66] on link "AAP INDUSTRIES 0010-02433572 [DATE] PO 42862.pdf" at bounding box center [125, 67] width 80 height 5
click at [452, 110] on button "button" at bounding box center [452, 108] width 29 height 11
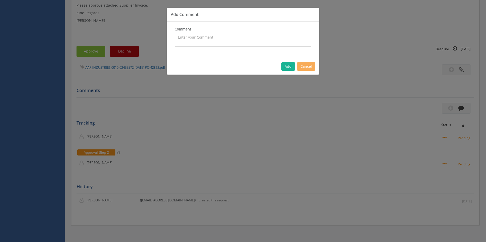
click at [210, 37] on textarea at bounding box center [243, 40] width 137 height 14
type textarea "C"
type textarea "Stock - approved"
click at [285, 67] on button "Add" at bounding box center [287, 66] width 13 height 9
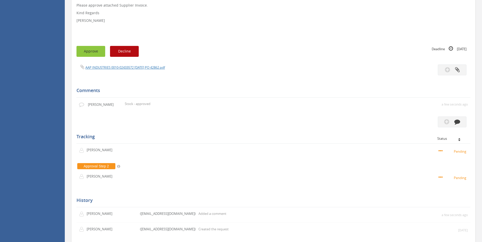
click at [95, 54] on button "Approve" at bounding box center [90, 51] width 29 height 11
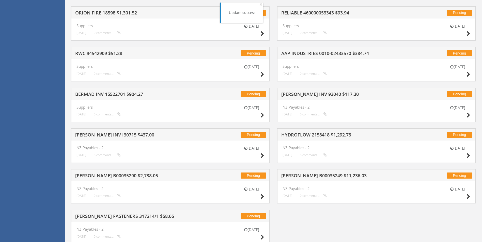
scroll to position [419, 0]
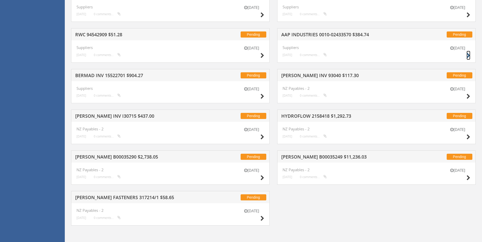
click at [468, 55] on icon at bounding box center [468, 55] width 4 height 5
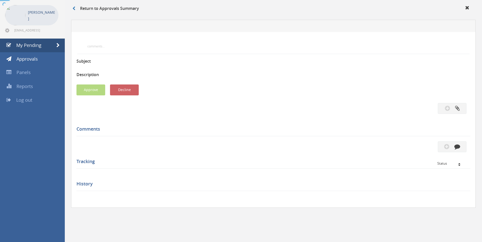
scroll to position [128, 0]
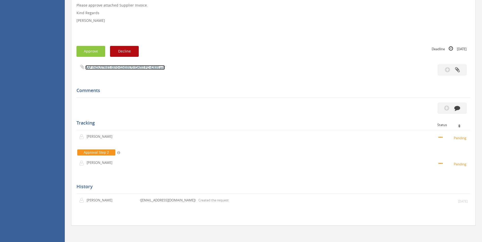
click at [124, 68] on link "AAP INDUSTRIES 0010-02433570 [DATE] PO 42835.pdf" at bounding box center [125, 67] width 80 height 5
click at [454, 108] on button "button" at bounding box center [452, 108] width 29 height 11
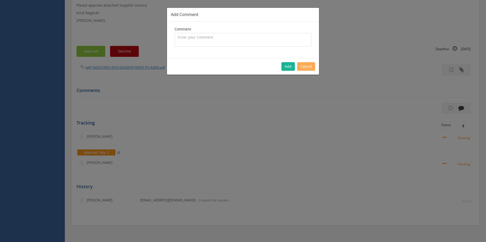
drag, startPoint x: 236, startPoint y: 37, endPoint x: 0, endPoint y: 76, distance: 239.2
click at [236, 37] on textarea at bounding box center [243, 40] width 137 height 14
type textarea "Customer Order - 1083704 - CP $5.07 SP $9.96 - approved"
click at [281, 64] on div "Add Cancel" at bounding box center [243, 66] width 152 height 17
click at [284, 67] on button "Add" at bounding box center [287, 66] width 13 height 9
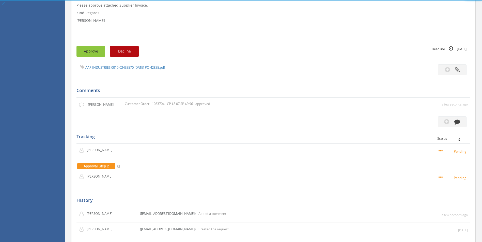
click at [99, 52] on button "Approve" at bounding box center [90, 51] width 29 height 11
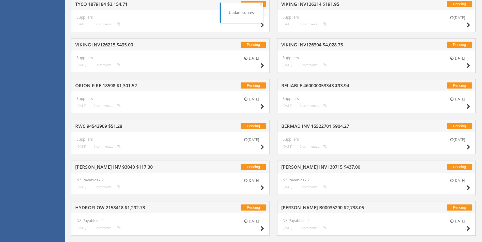
scroll to position [378, 0]
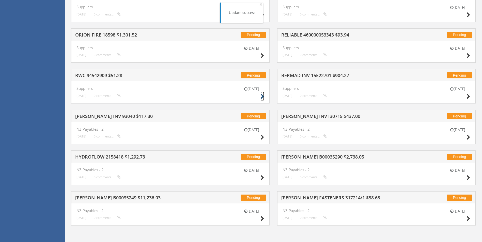
click at [262, 96] on icon at bounding box center [262, 96] width 4 height 5
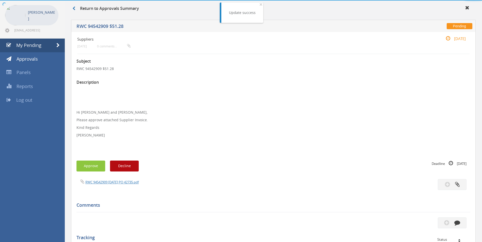
scroll to position [135, 0]
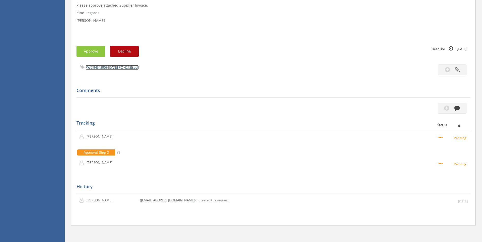
click at [118, 68] on link "RWC 94542909 [DATE] PO 42735.pdf" at bounding box center [111, 67] width 53 height 5
click at [458, 108] on icon "button" at bounding box center [457, 108] width 6 height 6
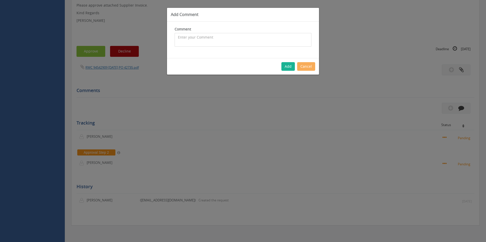
click at [214, 38] on textarea at bounding box center [243, 40] width 137 height 14
type textarea "C"
type textarea "Stock - approved"
click at [288, 68] on button "Add" at bounding box center [287, 66] width 13 height 9
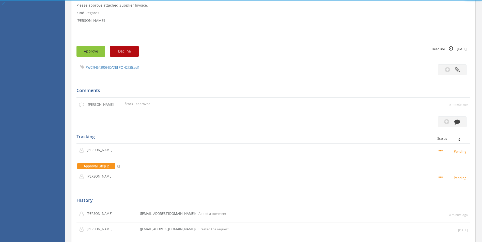
click at [78, 53] on button "Approve" at bounding box center [90, 51] width 29 height 11
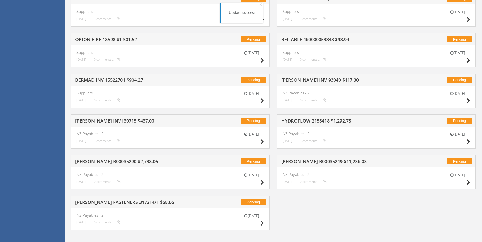
scroll to position [378, 0]
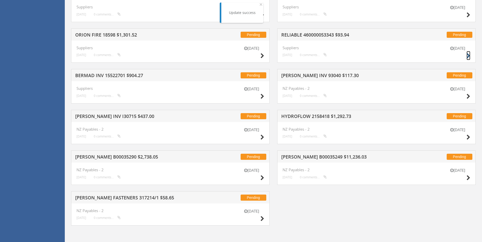
click at [468, 54] on icon at bounding box center [468, 55] width 4 height 5
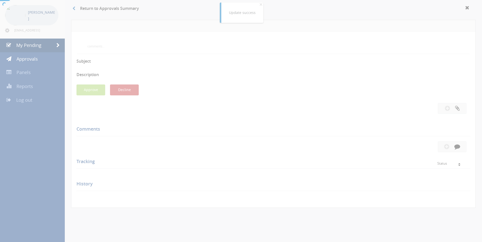
scroll to position [143, 0]
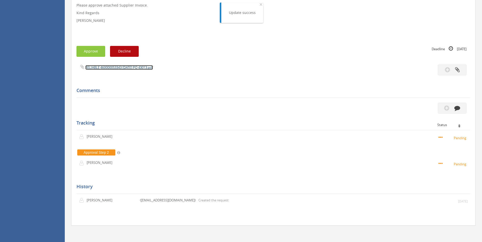
click at [112, 67] on link "RELIABLE 460000053343 [DATE] PO 43013.pdf" at bounding box center [119, 67] width 68 height 5
click at [453, 111] on button "button" at bounding box center [452, 108] width 29 height 11
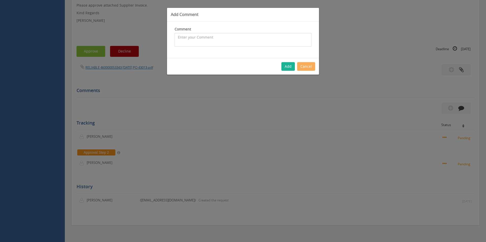
drag, startPoint x: 219, startPoint y: 35, endPoint x: 0, endPoint y: 81, distance: 223.4
click at [218, 35] on textarea at bounding box center [243, 40] width 137 height 14
click at [231, 36] on textarea "Customer Order - 1088018 -" at bounding box center [243, 40] width 137 height 14
click at [235, 37] on textarea "Customer Order - 1088018 - CP $1,68 SP $" at bounding box center [243, 40] width 137 height 14
click at [251, 40] on textarea "Customer Order - 1088018 - CP $1.68 SP $" at bounding box center [243, 40] width 137 height 14
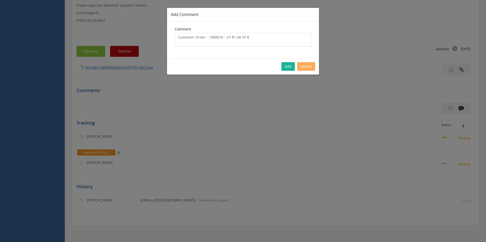
click at [256, 39] on textarea "Customer Order - 1088018 - CP $1.68 SP $" at bounding box center [243, 40] width 137 height 14
click at [257, 38] on textarea "Customer Order - 1088018 - CP $1.68 SP $2.63 - approved" at bounding box center [243, 40] width 137 height 14
type textarea "Customer Order - 1088018 - CP $1.68 SP $2.63 - Inwards freight covered with inw…"
click at [285, 66] on button "Add" at bounding box center [287, 66] width 13 height 9
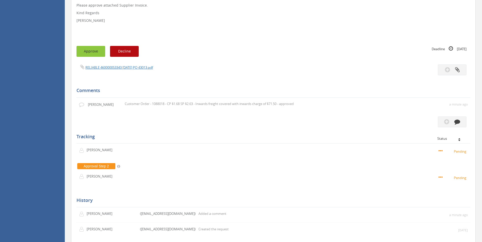
click at [100, 51] on button "Approve" at bounding box center [90, 51] width 29 height 11
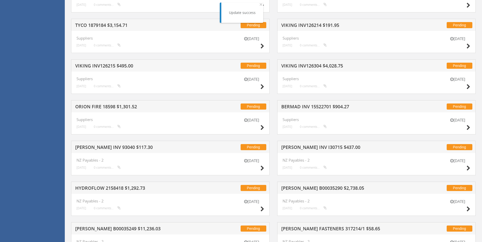
scroll to position [337, 0]
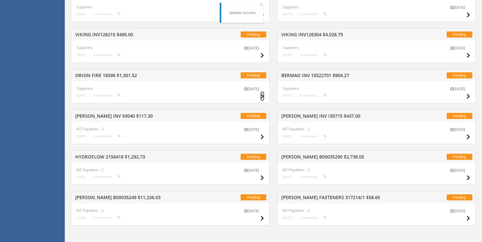
click at [262, 95] on icon at bounding box center [262, 96] width 4 height 5
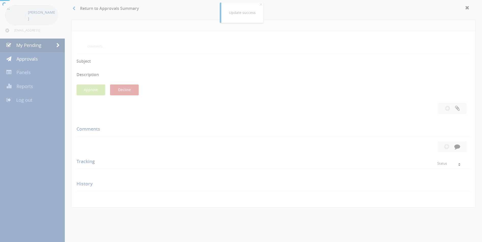
scroll to position [143, 0]
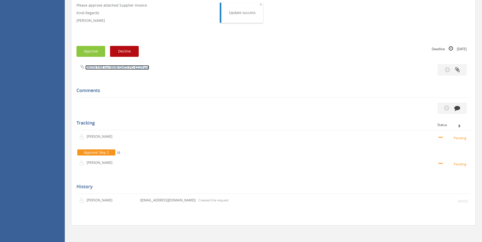
click at [124, 66] on link "ORION FIRE Inv18598 [DATE] PO 42229.pdf" at bounding box center [117, 67] width 64 height 5
click at [461, 106] on button "button" at bounding box center [452, 108] width 29 height 11
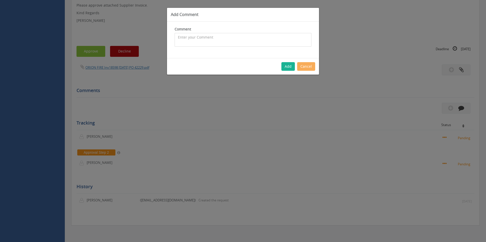
click at [189, 42] on textarea at bounding box center [243, 40] width 137 height 14
click at [217, 38] on textarea "CP $571.60 SP $" at bounding box center [243, 40] width 137 height 14
click at [178, 35] on textarea "CP $571.60 SP $851.57 - approved" at bounding box center [243, 40] width 137 height 14
type textarea "Customer Order - 1067334 - CP $571.60 SP $851.57 - approved"
click at [285, 69] on button "Add" at bounding box center [287, 66] width 13 height 9
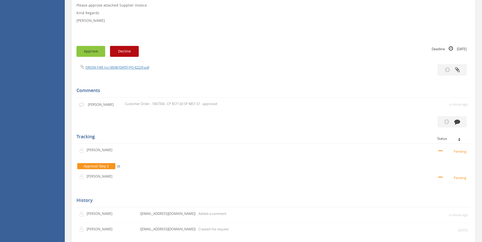
click at [99, 52] on button "Approve" at bounding box center [90, 51] width 29 height 11
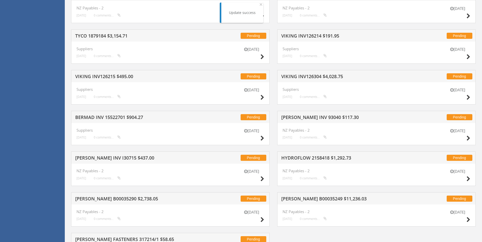
scroll to position [337, 0]
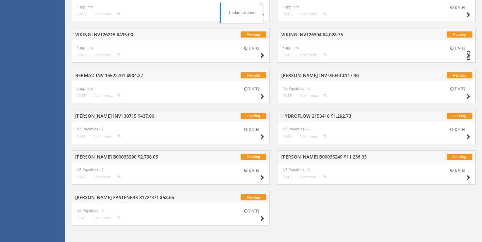
click at [469, 56] on icon at bounding box center [468, 55] width 4 height 5
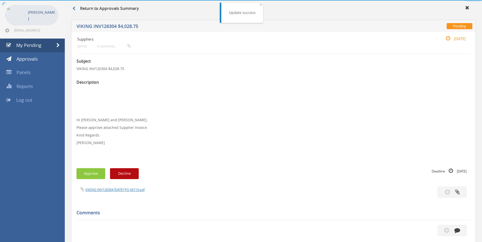
scroll to position [143, 0]
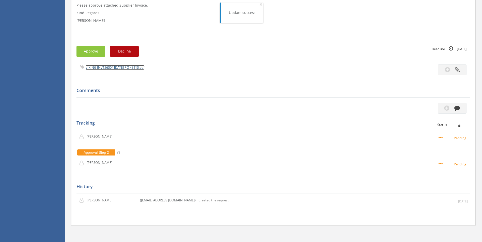
click at [127, 67] on link "VIKING INV126304 [DATE] PO 43113.pdf" at bounding box center [114, 67] width 59 height 5
click at [458, 108] on icon "button" at bounding box center [457, 108] width 6 height 6
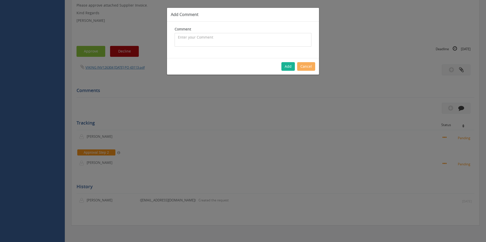
click at [221, 38] on textarea at bounding box center [243, 40] width 137 height 14
click at [177, 37] on textarea "CP $14.50 SP $22.40 - approved" at bounding box center [243, 40] width 137 height 14
type textarea "Customer Order - 1092592 - CP $14.50 SP $22.40 - approved"
click at [285, 66] on button "Add" at bounding box center [287, 66] width 13 height 9
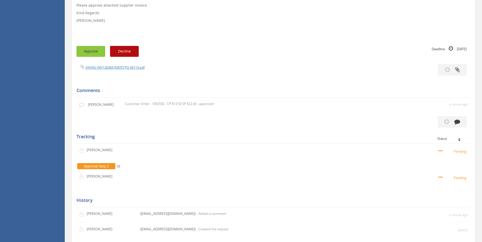
click at [97, 51] on button "Approve" at bounding box center [90, 51] width 29 height 11
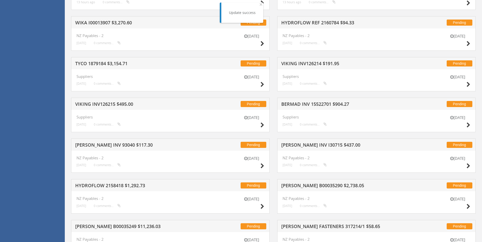
scroll to position [296, 0]
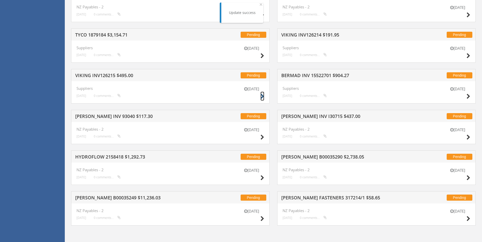
click at [264, 96] on icon at bounding box center [262, 96] width 4 height 5
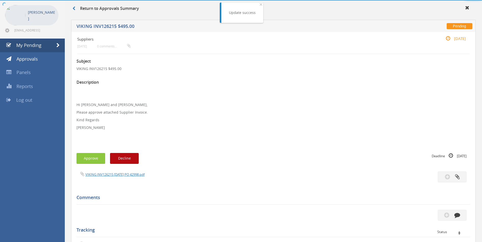
scroll to position [128, 0]
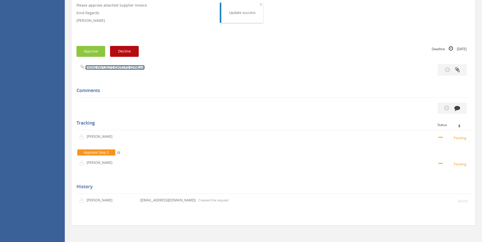
click at [124, 69] on link "VIKING INV126215 [DATE] PO 42998.pdf" at bounding box center [114, 67] width 59 height 5
click at [457, 108] on icon "button" at bounding box center [457, 108] width 6 height 6
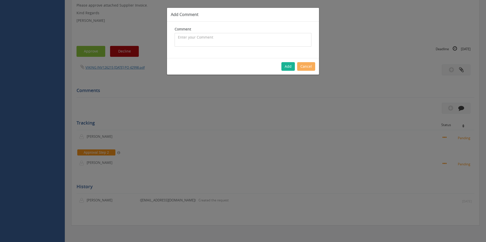
drag, startPoint x: 223, startPoint y: 43, endPoint x: 89, endPoint y: 69, distance: 135.6
click at [222, 43] on textarea at bounding box center [243, 40] width 137 height 14
click at [237, 38] on textarea "Customer Order - 1089042 - CP $" at bounding box center [243, 40] width 137 height 14
click at [251, 39] on textarea "Customer Order - 1089042 - CP $25 SP $" at bounding box center [243, 40] width 137 height 14
type textarea "Customer Order - 1089042 - CP $25 SP $35 - approved"
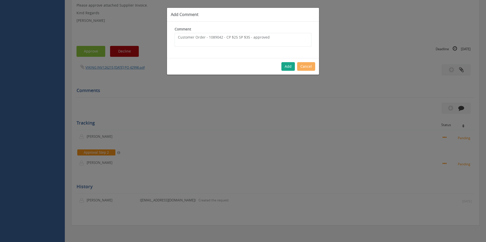
click at [288, 66] on button "Add" at bounding box center [287, 66] width 13 height 9
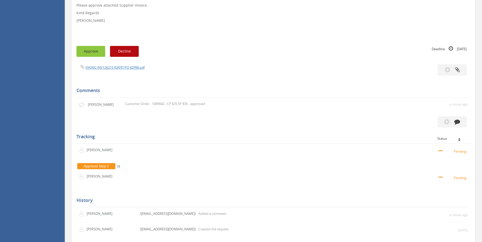
click at [90, 54] on button "Approve" at bounding box center [90, 51] width 29 height 11
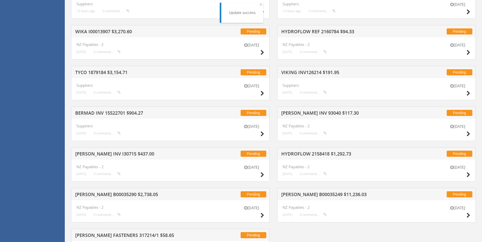
scroll to position [195, 0]
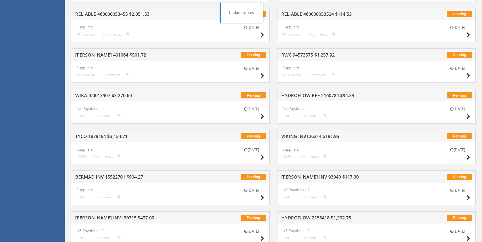
click at [466, 159] on div "[DATE]" at bounding box center [457, 154] width 25 height 14
click at [467, 159] on icon at bounding box center [468, 157] width 4 height 5
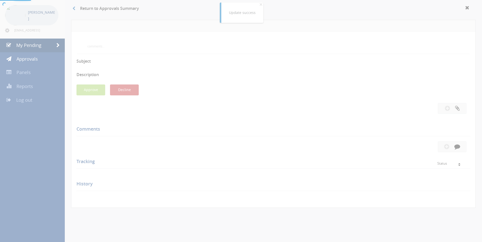
scroll to position [128, 0]
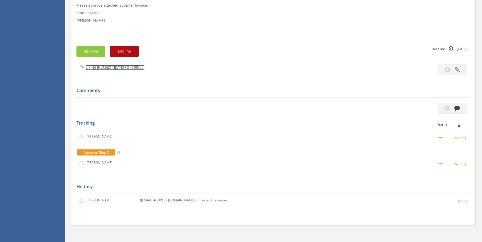
click at [121, 68] on link "VIKING INV126214 [DATE] PO 42993.pdf" at bounding box center [114, 67] width 59 height 5
click at [462, 106] on button "button" at bounding box center [452, 108] width 29 height 11
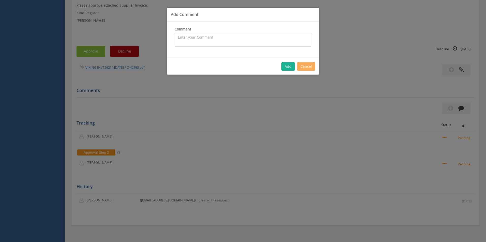
click at [206, 39] on textarea at bounding box center [243, 40] width 137 height 14
type textarea "c"
type textarea "Z"
click at [218, 40] on textarea "CP $16.50 SP $23.10 -" at bounding box center [243, 40] width 137 height 14
click at [176, 37] on textarea "CP $16.50 SP $23.10 - Inwards freight covered with inwards charge of $78 - appr…" at bounding box center [243, 40] width 137 height 14
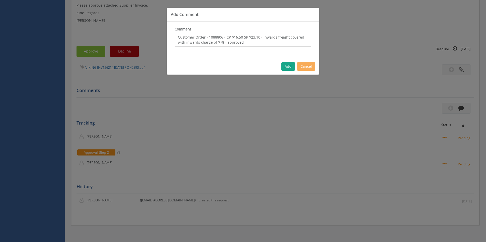
type textarea "Customer Order - 1088806 - CP $16.50 SP $23.10 - Inwards freight covered with i…"
click at [288, 66] on button "Add" at bounding box center [287, 66] width 13 height 9
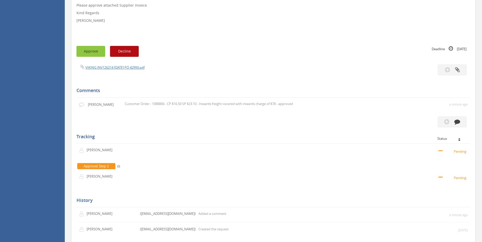
click at [95, 51] on button "Approve" at bounding box center [90, 51] width 29 height 11
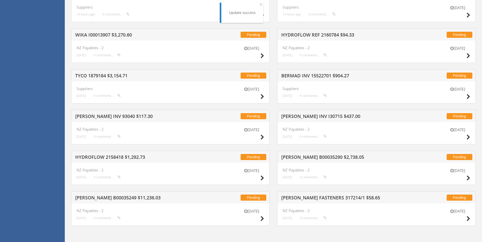
scroll to position [256, 0]
click at [263, 96] on icon at bounding box center [262, 96] width 4 height 5
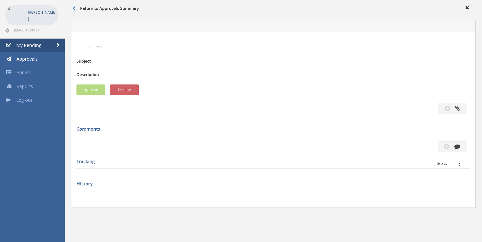
scroll to position [128, 0]
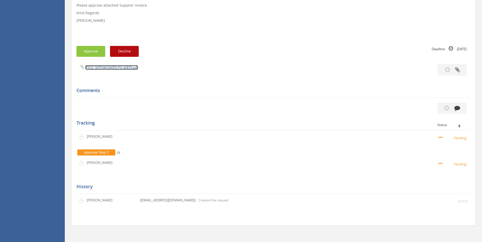
click at [109, 68] on link "TYCO 1879184 [DATE] PO 42870.pdf" at bounding box center [111, 67] width 53 height 5
click at [456, 112] on button "button" at bounding box center [452, 108] width 29 height 11
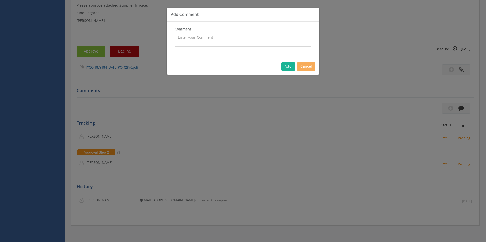
click at [193, 41] on textarea at bounding box center [243, 40] width 137 height 14
type textarea "Stock - approved"
click at [293, 65] on button "Add" at bounding box center [287, 66] width 13 height 9
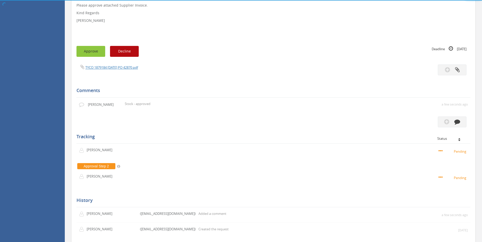
click at [94, 52] on button "Approve" at bounding box center [90, 51] width 29 height 11
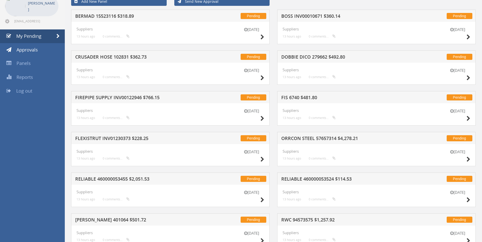
scroll to position [76, 0]
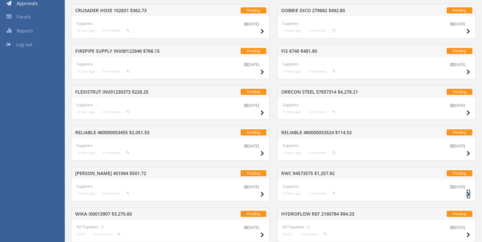
click at [468, 194] on icon at bounding box center [468, 194] width 4 height 5
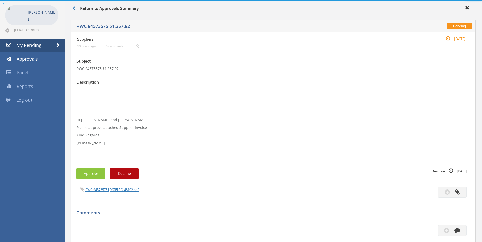
scroll to position [76, 0]
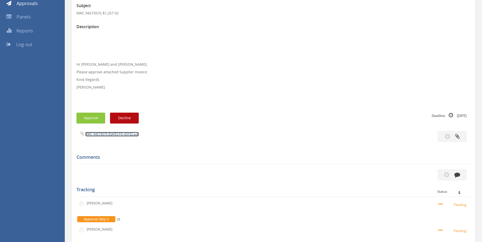
click at [123, 135] on link "RWC 94573575 [DATE] PO 43102.pdf" at bounding box center [111, 134] width 53 height 5
click at [460, 174] on button "button" at bounding box center [452, 175] width 29 height 11
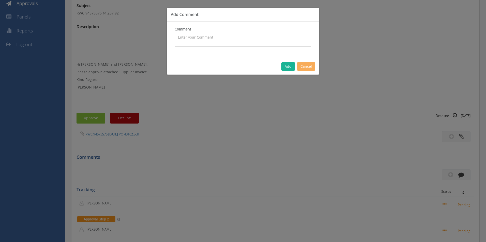
click at [239, 45] on textarea at bounding box center [243, 40] width 137 height 14
drag, startPoint x: 178, startPoint y: 36, endPoint x: 187, endPoint y: 40, distance: 9.8
click at [178, 36] on textarea "CP $571.78 SP $800.50 - approved" at bounding box center [243, 40] width 137 height 14
type textarea "Customer Order - 1091100 - CP $571.78 SP $800.50 - approved"
click at [287, 66] on button "Add" at bounding box center [287, 66] width 13 height 9
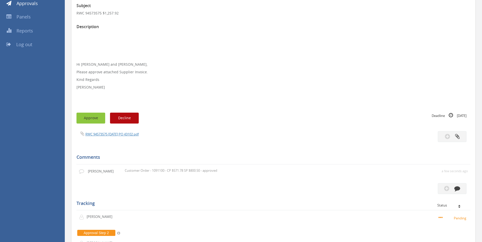
click at [93, 115] on button "Approve" at bounding box center [90, 118] width 29 height 11
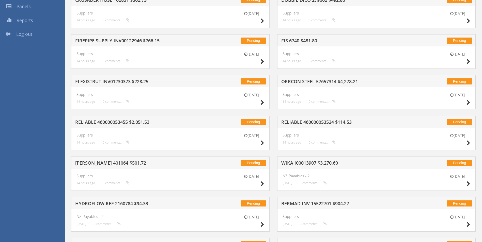
scroll to position [88, 0]
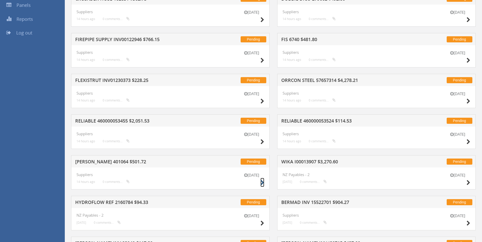
click at [262, 181] on icon at bounding box center [262, 182] width 4 height 5
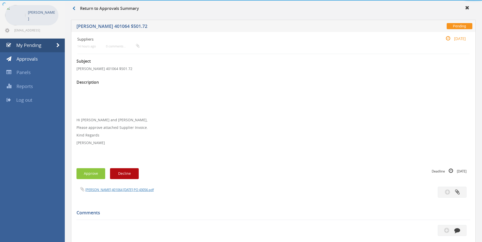
scroll to position [88, 0]
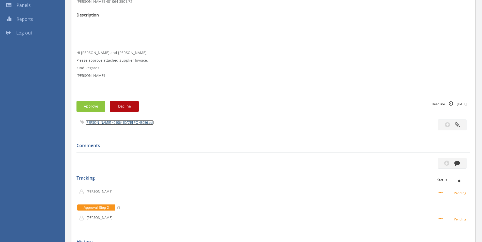
click at [120, 123] on link "[PERSON_NAME] 401064 [DATE] PO 43056.pdf" at bounding box center [119, 122] width 68 height 5
click at [462, 162] on button "button" at bounding box center [452, 163] width 29 height 11
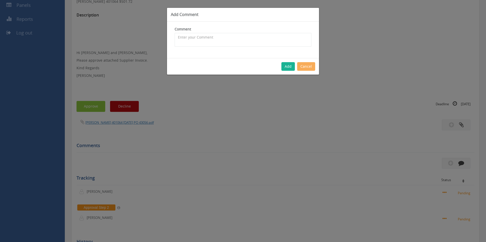
click at [229, 32] on div "Comment The comment is required." at bounding box center [243, 37] width 137 height 20
click at [228, 37] on textarea at bounding box center [243, 40] width 137 height 14
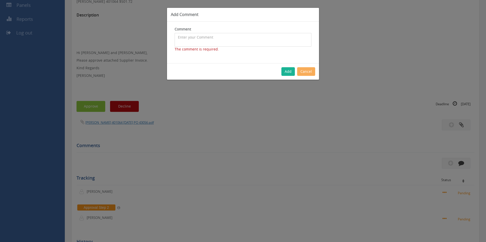
drag, startPoint x: 207, startPoint y: 37, endPoint x: 0, endPoint y: 62, distance: 208.5
click at [206, 36] on textarea at bounding box center [243, 40] width 137 height 14
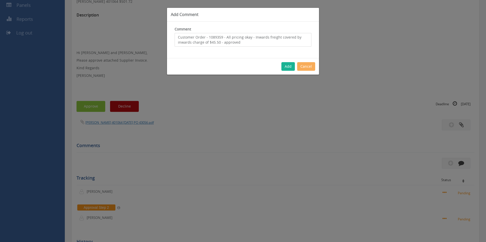
type textarea "Customer Order - 1089359 - All pricing okay - Inwards freight covered by inward…"
drag, startPoint x: 289, startPoint y: 66, endPoint x: 204, endPoint y: 64, distance: 85.7
click at [289, 66] on button "Add" at bounding box center [287, 66] width 13 height 9
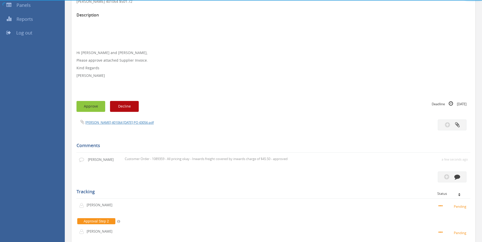
click at [94, 105] on button "Approve" at bounding box center [90, 106] width 29 height 11
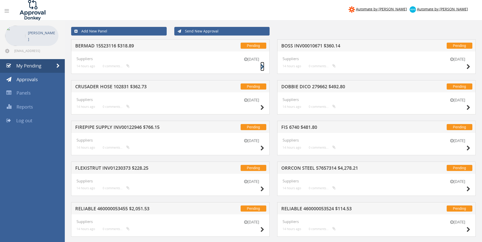
click at [262, 65] on icon at bounding box center [262, 66] width 4 height 5
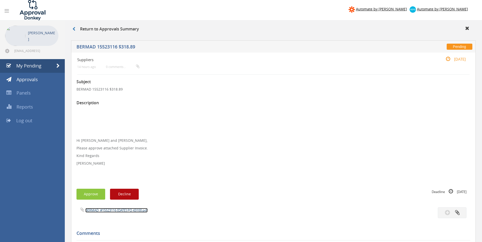
click at [117, 209] on link "BERMAD_#15523116 [DATE] PO 43100.pdf" at bounding box center [116, 210] width 62 height 5
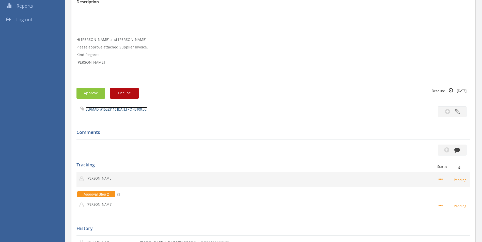
scroll to position [102, 0]
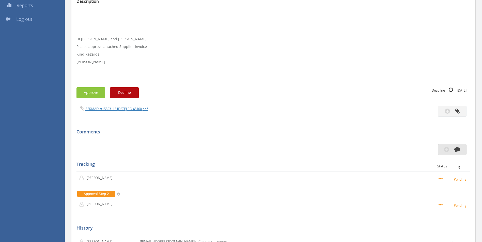
click at [462, 145] on button "button" at bounding box center [452, 149] width 29 height 11
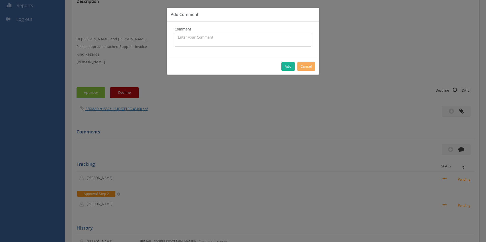
click at [261, 45] on textarea at bounding box center [243, 40] width 137 height 14
click at [176, 38] on textarea "CP $289.90 SP $404.66 - approved" at bounding box center [243, 40] width 137 height 14
type textarea "Customer Order - 1091555 - CP $289.90 SP $404.66 - approved"
drag, startPoint x: 292, startPoint y: 65, endPoint x: 287, endPoint y: 65, distance: 5.1
click at [292, 65] on button "Add" at bounding box center [287, 66] width 13 height 9
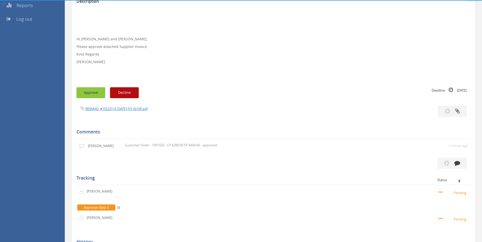
click at [87, 92] on button "Approve" at bounding box center [90, 92] width 29 height 11
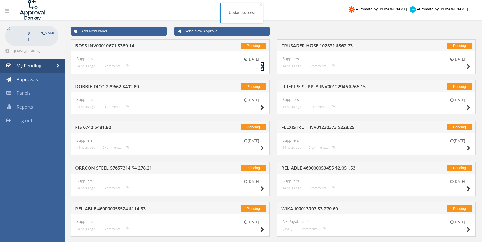
click at [262, 66] on icon at bounding box center [262, 66] width 4 height 5
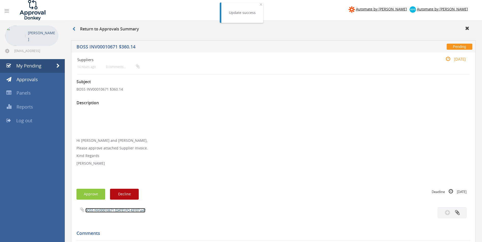
click at [125, 213] on link "BOSS INV00010671 [DATE] PO 43107.pdf" at bounding box center [115, 210] width 60 height 5
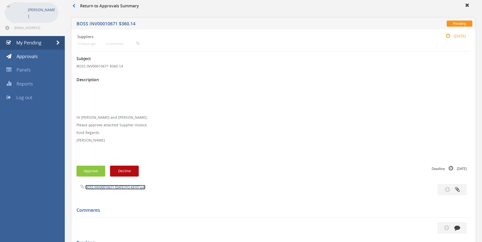
scroll to position [51, 0]
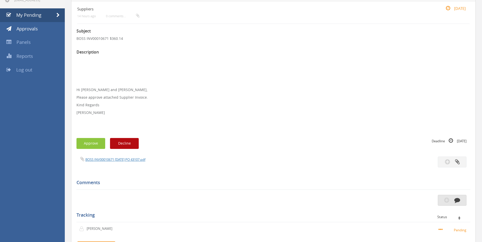
click at [457, 200] on icon "button" at bounding box center [457, 200] width 6 height 6
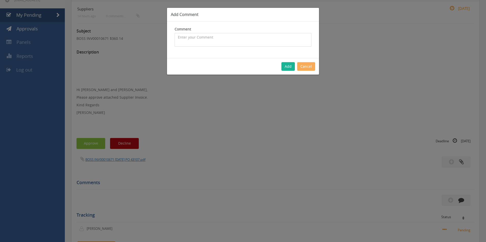
click at [223, 45] on textarea at bounding box center [243, 40] width 137 height 14
type textarea "Customer Order - 1091529 + Stock - approved"
click at [287, 66] on button "Add" at bounding box center [287, 66] width 13 height 9
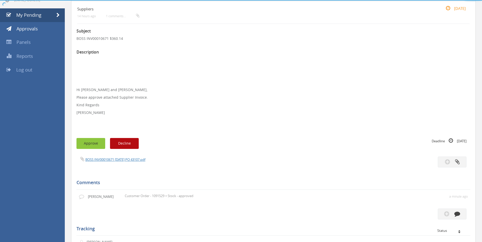
click at [100, 142] on button "Approve" at bounding box center [90, 143] width 29 height 11
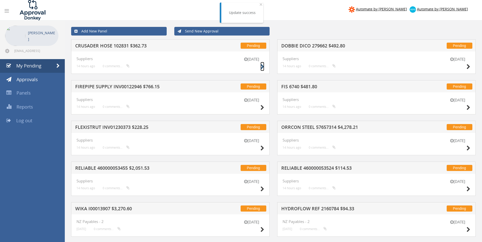
click at [261, 67] on icon at bounding box center [262, 66] width 4 height 5
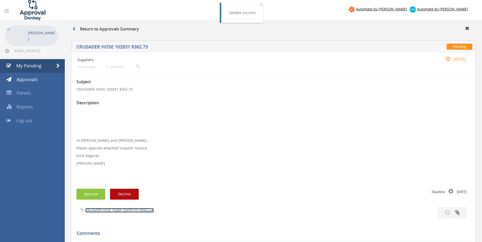
click at [113, 212] on link "CRUSADER HOSE 102831 [DATE] PO 43002.pdf" at bounding box center [119, 210] width 68 height 5
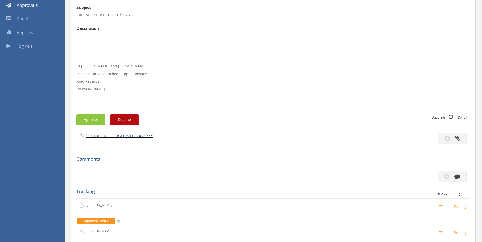
scroll to position [76, 0]
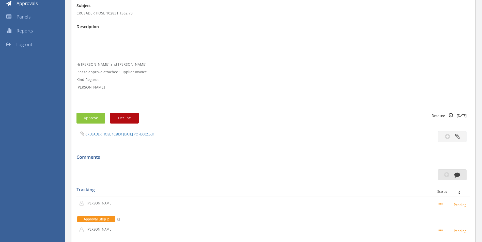
click at [461, 176] on button "button" at bounding box center [452, 175] width 29 height 11
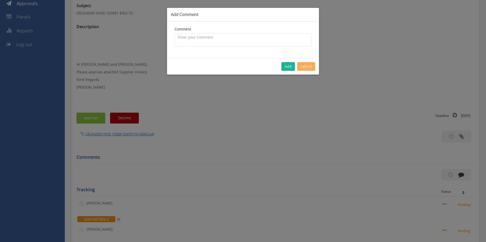
click at [233, 47] on div "Comment The comment is required." at bounding box center [243, 40] width 152 height 37
click at [234, 39] on textarea at bounding box center [243, 40] width 137 height 14
click at [178, 36] on textarea "Cp $329.75 SP $485.65 - approved" at bounding box center [243, 40] width 137 height 14
type textarea "Customer Order - 1089040 - CP $329.75 SP $485.65 - approved"
click at [287, 65] on button "Add" at bounding box center [287, 66] width 13 height 9
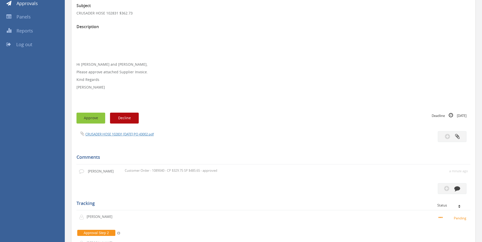
click at [95, 116] on button "Approve" at bounding box center [90, 118] width 29 height 11
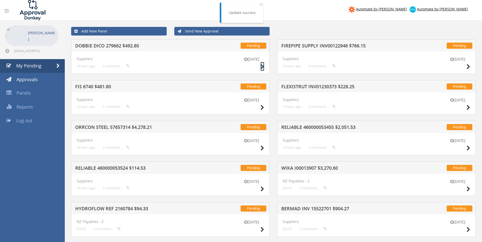
click at [262, 66] on icon at bounding box center [262, 66] width 4 height 5
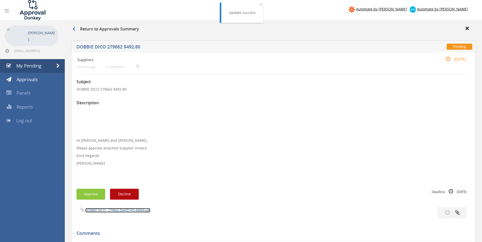
click at [109, 210] on link "DOBBIE DICO - 279662 [DATE] PO 43069.pdf" at bounding box center [117, 210] width 65 height 5
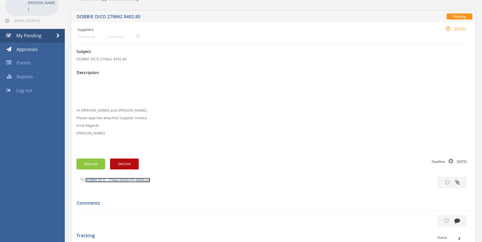
scroll to position [76, 0]
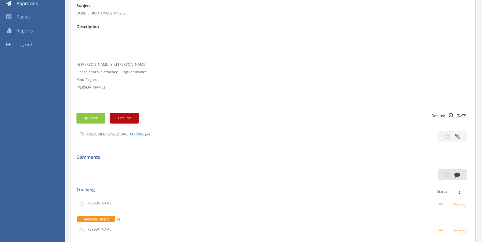
click at [454, 177] on button "button" at bounding box center [452, 175] width 29 height 11
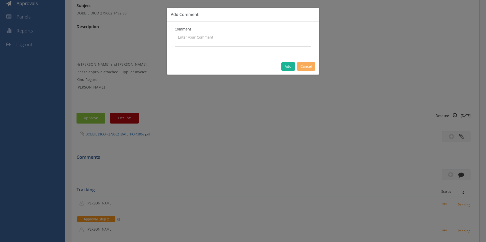
drag, startPoint x: 201, startPoint y: 42, endPoint x: 0, endPoint y: 122, distance: 216.7
click at [201, 42] on textarea at bounding box center [243, 40] width 137 height 14
click at [179, 36] on textarea "CP $448 SP $640.92 - approved" at bounding box center [243, 40] width 137 height 14
type textarea "Customer Order - 1086365 - CP $448 SP $640.92 - approved"
click at [282, 72] on div "Add Cancel" at bounding box center [243, 66] width 152 height 17
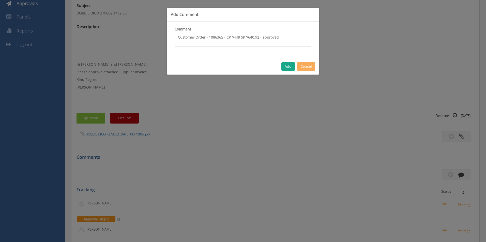
click at [286, 67] on button "Add" at bounding box center [287, 66] width 13 height 9
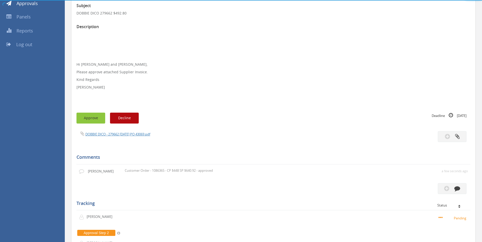
click at [94, 116] on button "Approve" at bounding box center [90, 118] width 29 height 11
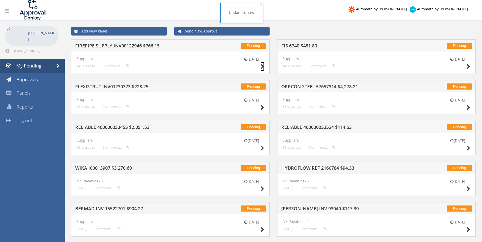
click at [261, 68] on icon at bounding box center [262, 66] width 4 height 5
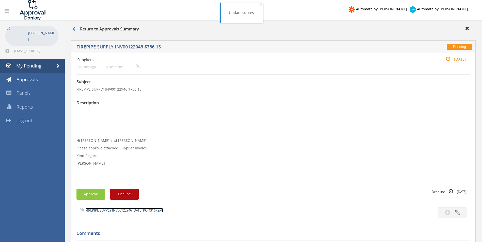
click at [121, 209] on link "FIREPIPE SUPPLY INV00122946 [DATE] PO 43167.pdf" at bounding box center [124, 210] width 78 height 5
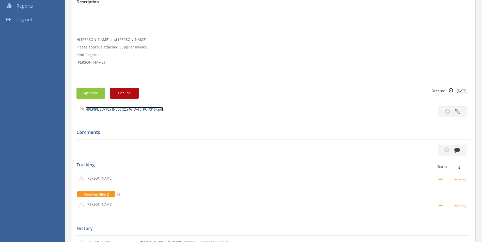
scroll to position [102, 0]
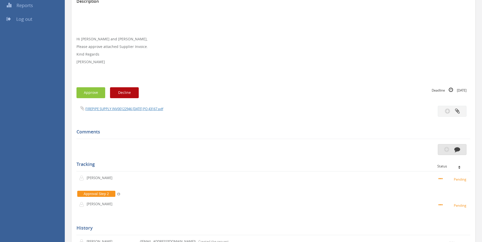
click at [461, 152] on button "button" at bounding box center [452, 149] width 29 height 11
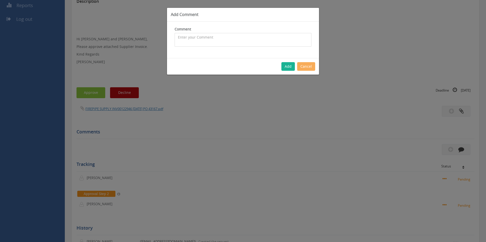
click at [211, 41] on textarea at bounding box center [243, 40] width 137 height 14
click at [178, 37] on textarea "CP $49 Sp $63.19 - Inwards freight covered with inwards charge of $45.50 - appr…" at bounding box center [243, 40] width 137 height 14
type textarea "Customer Order- 1090924 - CP $49 Sp $63.19 - Inwards freight covered with inwar…"
click at [288, 65] on button "Add" at bounding box center [287, 66] width 13 height 9
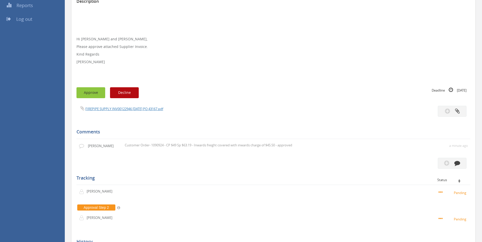
click at [97, 94] on button "Approve" at bounding box center [90, 92] width 29 height 11
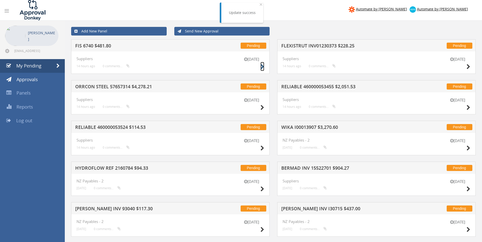
click at [263, 68] on icon at bounding box center [262, 66] width 4 height 5
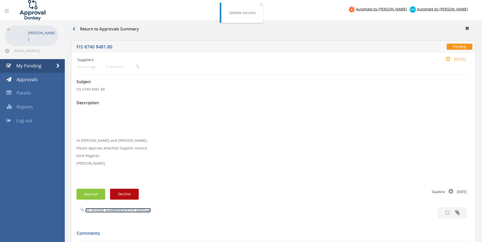
click at [115, 212] on link "FIS_[PHONE_NUMBER][DATE] PO 42059.pdf" at bounding box center [117, 210] width 65 height 5
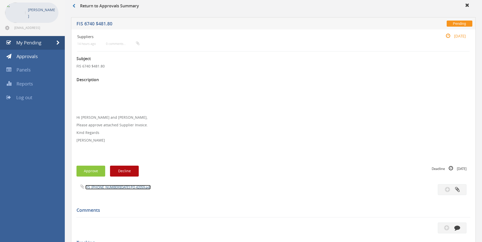
scroll to position [102, 0]
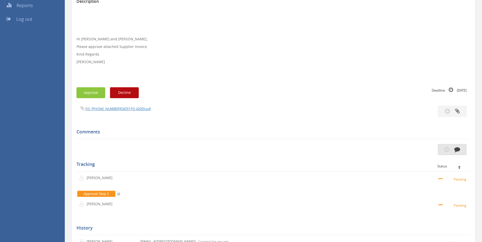
click at [459, 153] on button "button" at bounding box center [452, 149] width 29 height 11
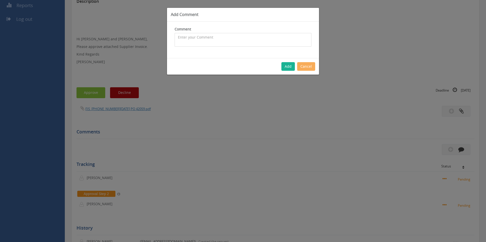
click at [216, 38] on textarea at bounding box center [243, 40] width 137 height 14
type textarea "Stock - approved"
click at [290, 66] on button "Add" at bounding box center [287, 66] width 13 height 9
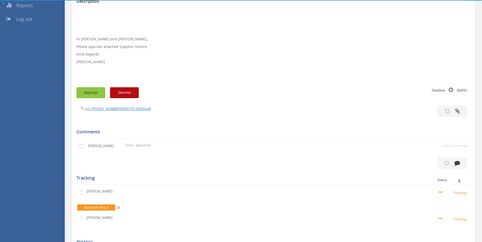
click at [97, 92] on button "Approve" at bounding box center [90, 92] width 29 height 11
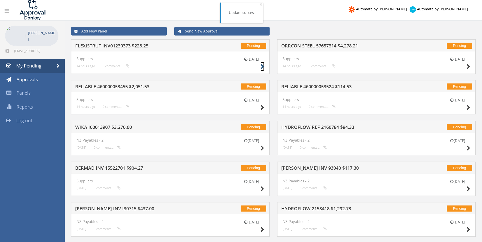
click at [262, 67] on icon at bounding box center [262, 66] width 4 height 5
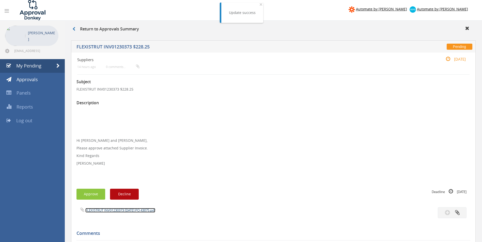
click at [114, 211] on link "FLEXISTRUT INV01230373 [DATE] PO 43075.pdf" at bounding box center [120, 210] width 70 height 5
click at [37, 68] on span "My Pending" at bounding box center [28, 66] width 25 height 6
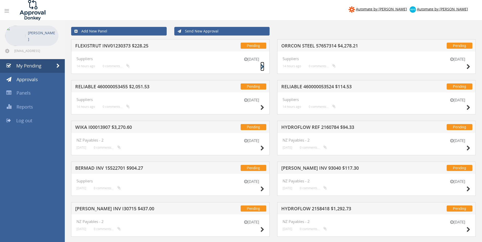
click at [262, 68] on icon at bounding box center [262, 66] width 4 height 5
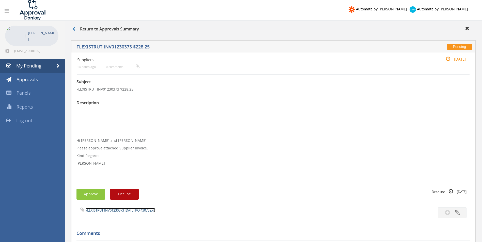
click at [119, 212] on link "FLEXISTRUT INV01230373 [DATE] PO 43075.pdf" at bounding box center [120, 210] width 70 height 5
click at [18, 65] on span "My Pending" at bounding box center [28, 66] width 25 height 6
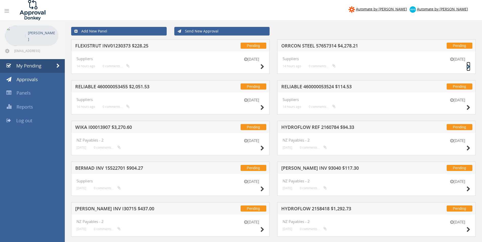
click at [468, 66] on icon at bounding box center [468, 66] width 4 height 5
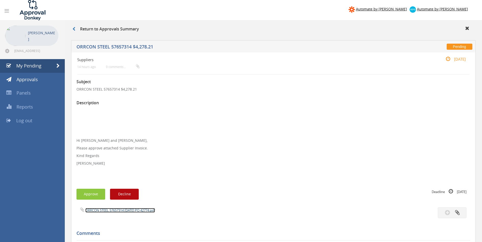
click at [121, 209] on link "ORRCON STEEL 57657314 [DATE] PO 42774.pdf" at bounding box center [120, 210] width 70 height 5
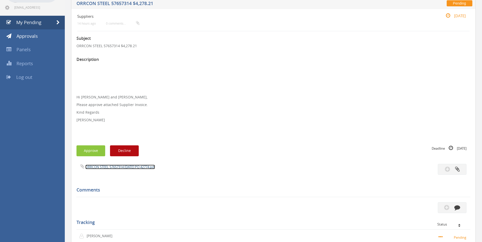
scroll to position [102, 0]
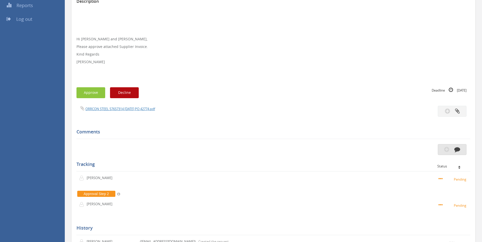
click at [461, 149] on button "button" at bounding box center [452, 149] width 29 height 11
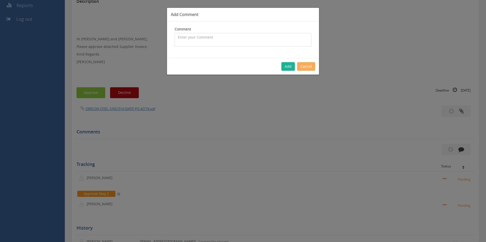
drag, startPoint x: 228, startPoint y: 40, endPoint x: 222, endPoint y: 44, distance: 7.4
click at [227, 41] on textarea at bounding box center [243, 40] width 137 height 14
type textarea "Stock - approved"
click at [289, 68] on button "Add" at bounding box center [287, 66] width 13 height 9
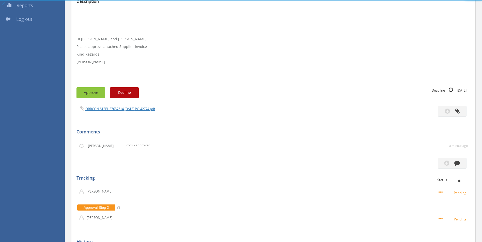
click at [89, 91] on button "Approve" at bounding box center [90, 92] width 29 height 11
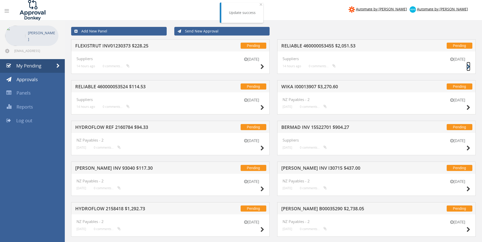
click at [468, 66] on icon at bounding box center [468, 66] width 4 height 5
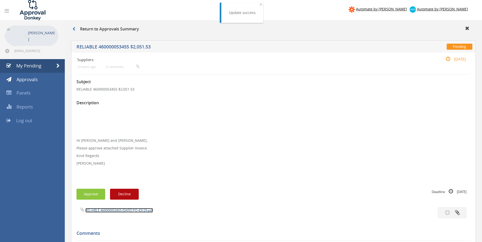
click at [121, 209] on link "RELIABLE 460000053455 [DATE] PO 43129.pdf" at bounding box center [119, 210] width 68 height 5
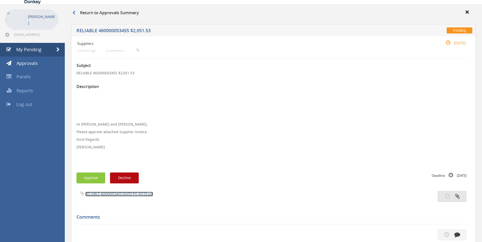
scroll to position [25, 0]
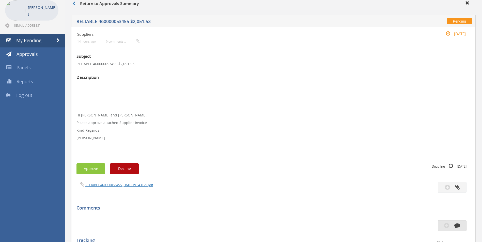
click at [457, 225] on icon "button" at bounding box center [457, 226] width 6 height 6
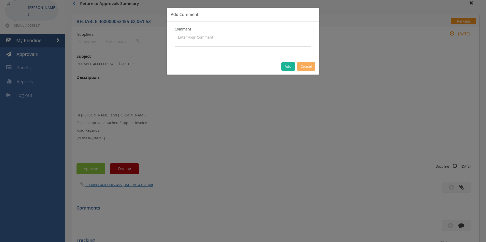
drag, startPoint x: 193, startPoint y: 40, endPoint x: 0, endPoint y: 207, distance: 255.0
click at [192, 39] on textarea at bounding box center [243, 40] width 137 height 14
type textarea "Customer Order - 1092856 - Pricing okay - Inwards freight covered in delivery f…"
drag, startPoint x: 288, startPoint y: 70, endPoint x: 296, endPoint y: 77, distance: 10.2
click at [288, 71] on button "Add" at bounding box center [287, 66] width 13 height 9
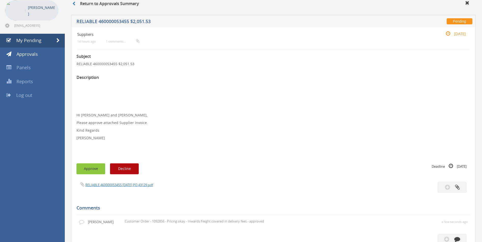
click at [85, 168] on button "Approve" at bounding box center [90, 169] width 29 height 11
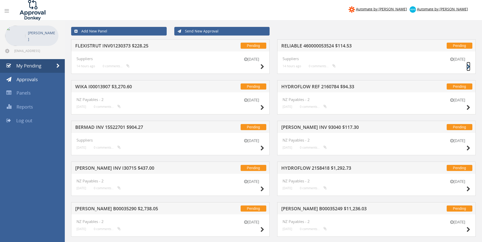
click at [469, 65] on icon at bounding box center [468, 66] width 4 height 5
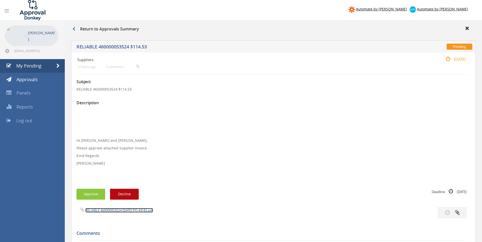
click at [116, 210] on link "RELIABLE 460000053524 [DATE] PO 43182.pdf" at bounding box center [119, 210] width 68 height 5
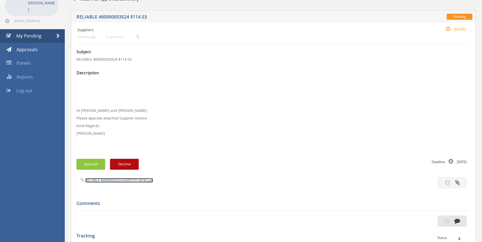
scroll to position [76, 0]
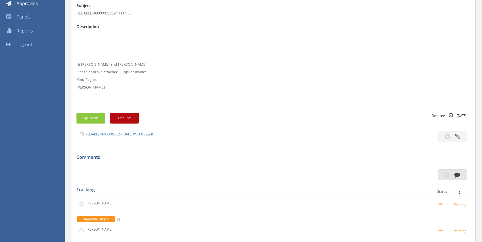
click at [457, 178] on icon "button" at bounding box center [457, 175] width 6 height 6
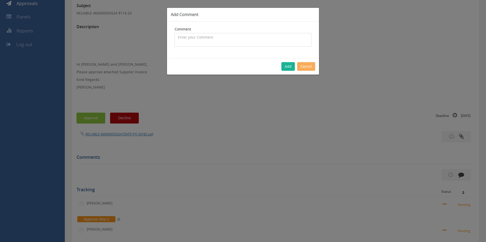
drag, startPoint x: 193, startPoint y: 40, endPoint x: 191, endPoint y: 42, distance: 2.7
click at [192, 41] on textarea at bounding box center [243, 40] width 137 height 14
click at [275, 39] on textarea "CP $5.76 SP $7.76 - Inwards freight covered" at bounding box center [243, 40] width 137 height 14
click at [291, 39] on textarea "CP $5.76 SP $7.76 - Inwards freight covered by inwards charge of $" at bounding box center [243, 40] width 137 height 14
click at [177, 38] on textarea "CP $5.76 SP $7.76 - Inwards freight covered by inwards charge of $45.50 - appro…" at bounding box center [243, 40] width 137 height 14
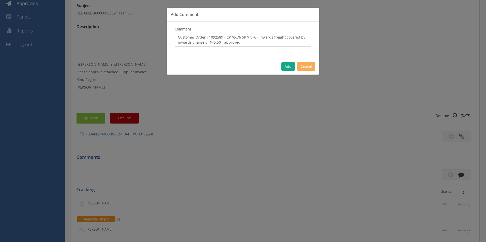
type textarea "Customer Order - 1092589 - CP $5.76 SP $7.76 - Inwards freight covered by inwar…"
click at [289, 69] on button "Add" at bounding box center [287, 66] width 13 height 9
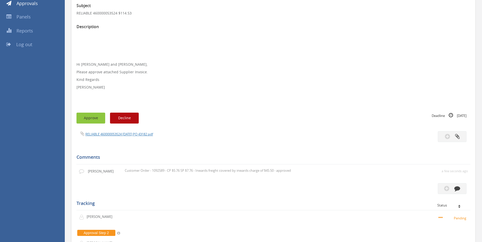
click at [90, 114] on button "Approve" at bounding box center [90, 118] width 29 height 11
